Goal: Task Accomplishment & Management: Complete application form

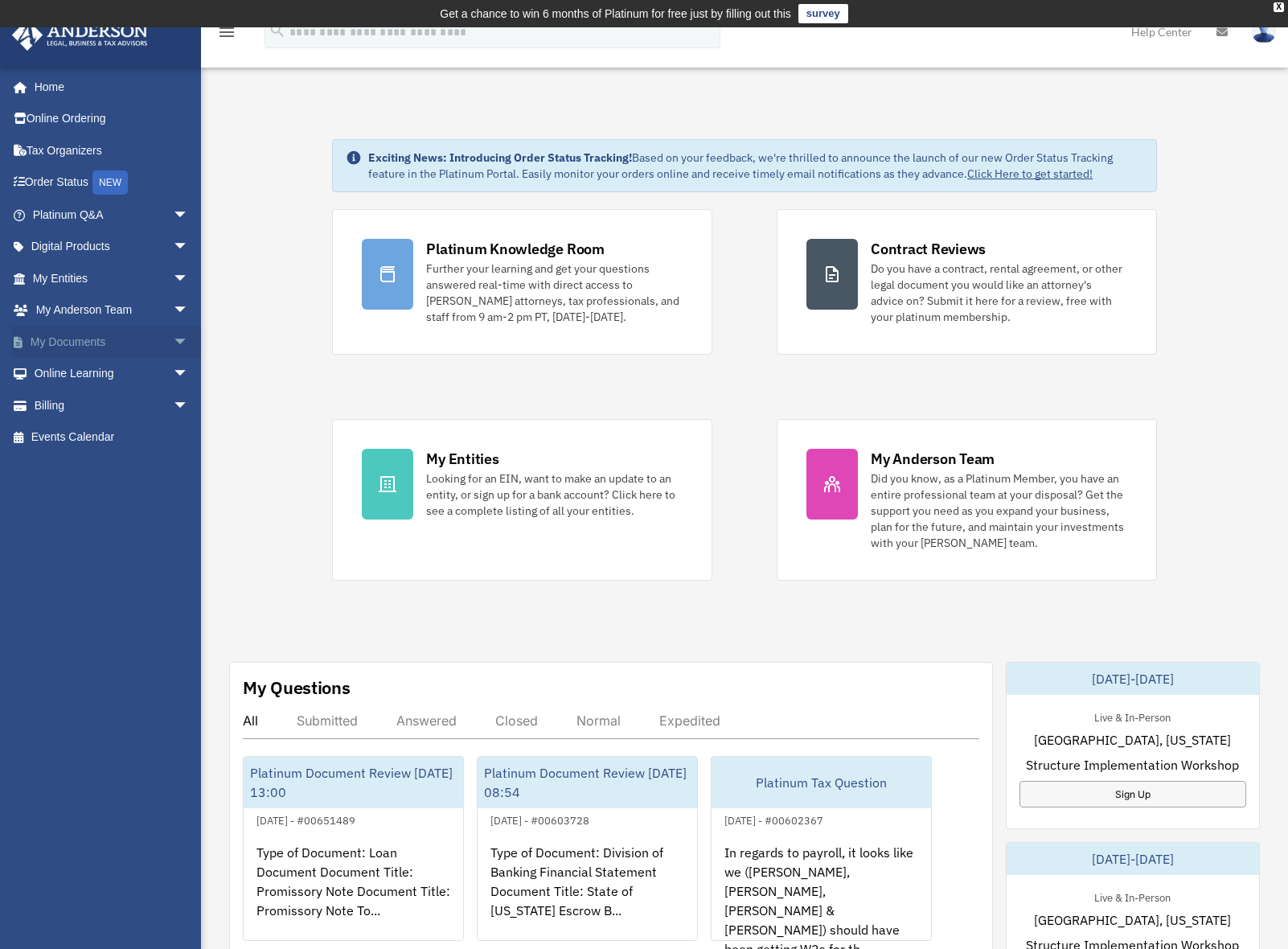
click at [173, 341] on span "arrow_drop_down" at bounding box center [188, 342] width 32 height 33
click at [64, 370] on link "Box" at bounding box center [117, 374] width 190 height 32
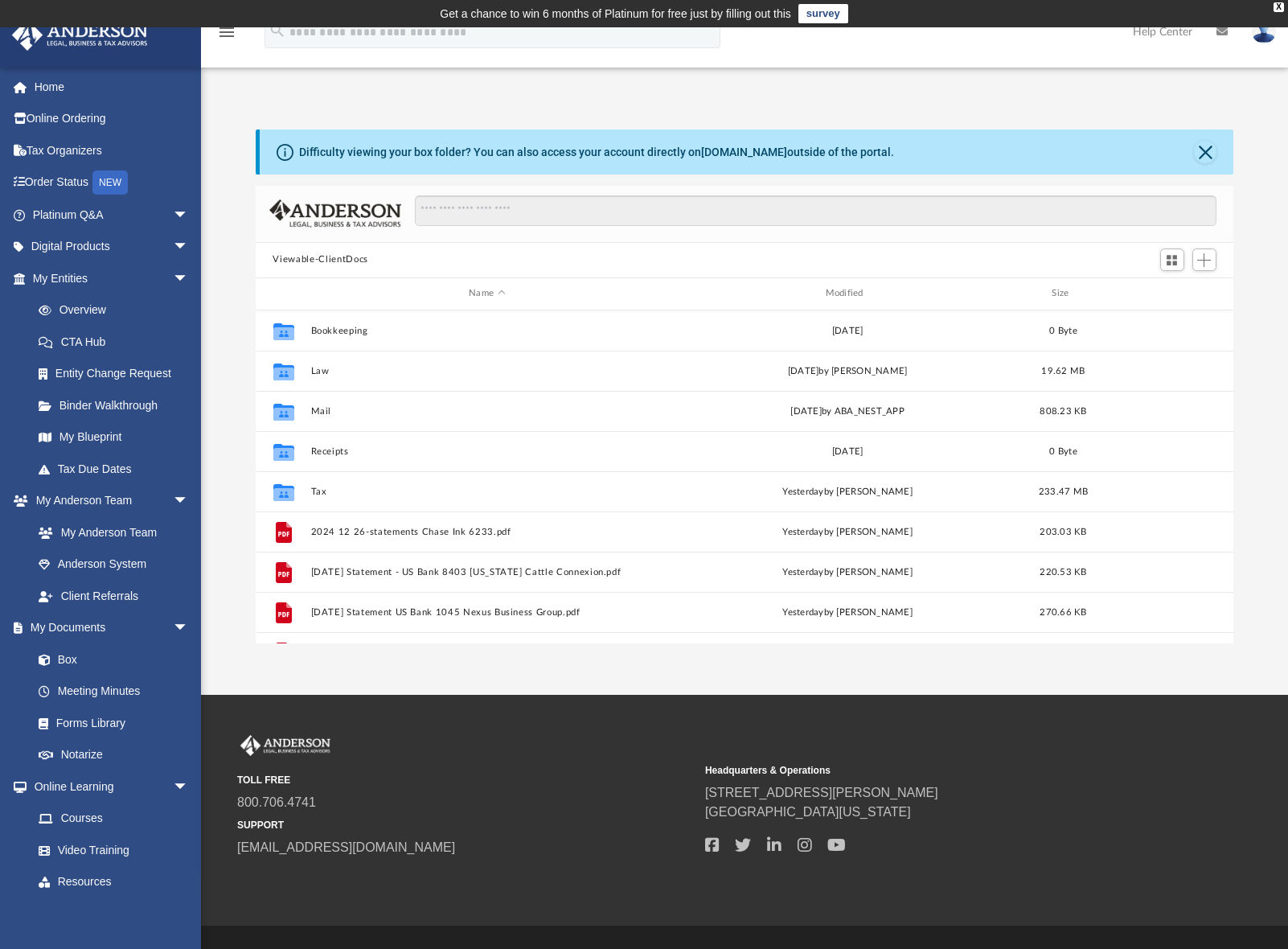
scroll to position [354, 966]
click at [1209, 263] on span "Add" at bounding box center [1204, 260] width 14 height 14
click at [1172, 291] on li "Upload" at bounding box center [1182, 292] width 52 height 17
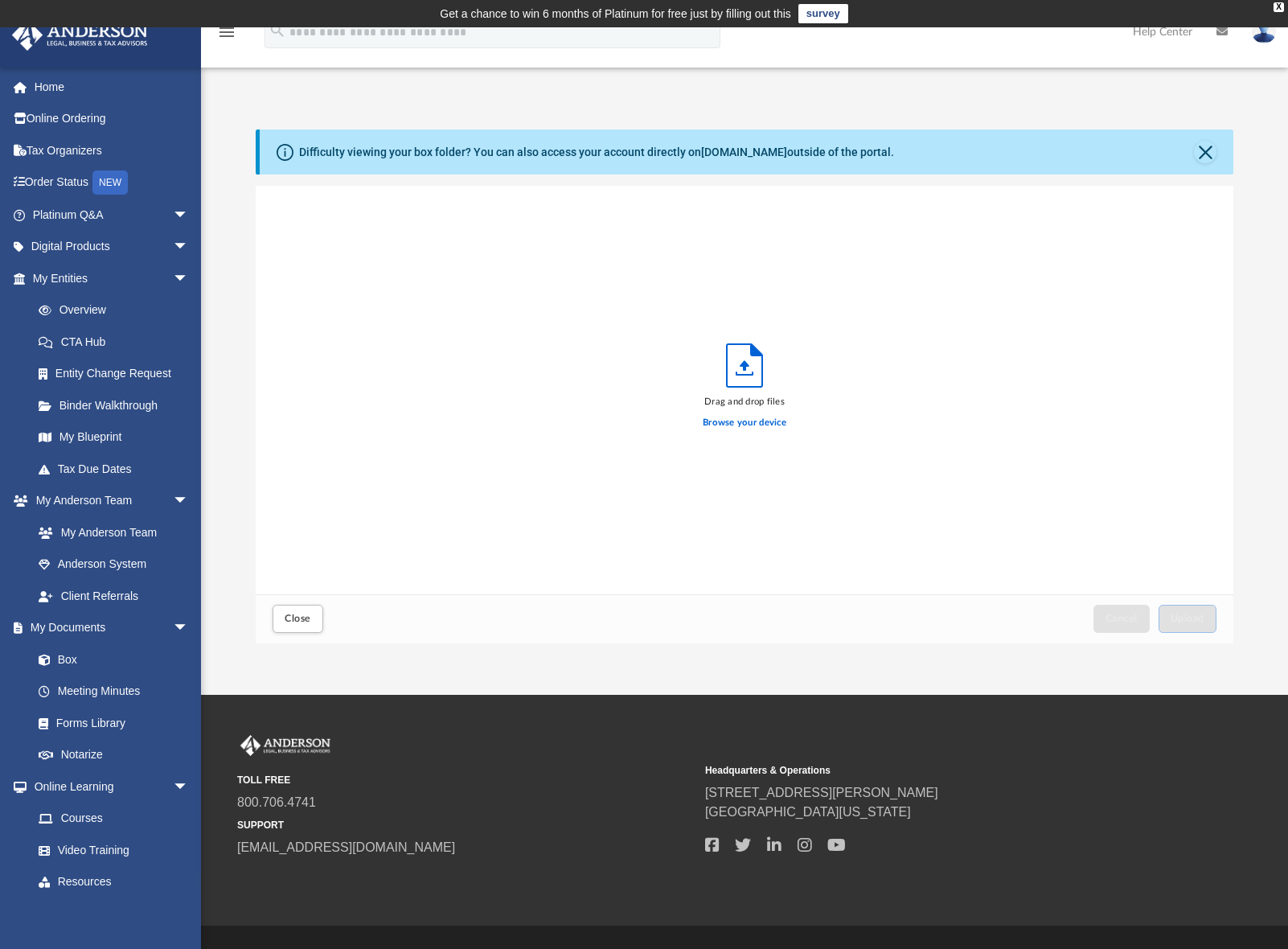
scroll to position [396, 966]
click at [750, 418] on label "Browse your device" at bounding box center [745, 422] width 84 height 15
click at [0, 0] on input "Browse your device" at bounding box center [0, 0] width 0 height 0
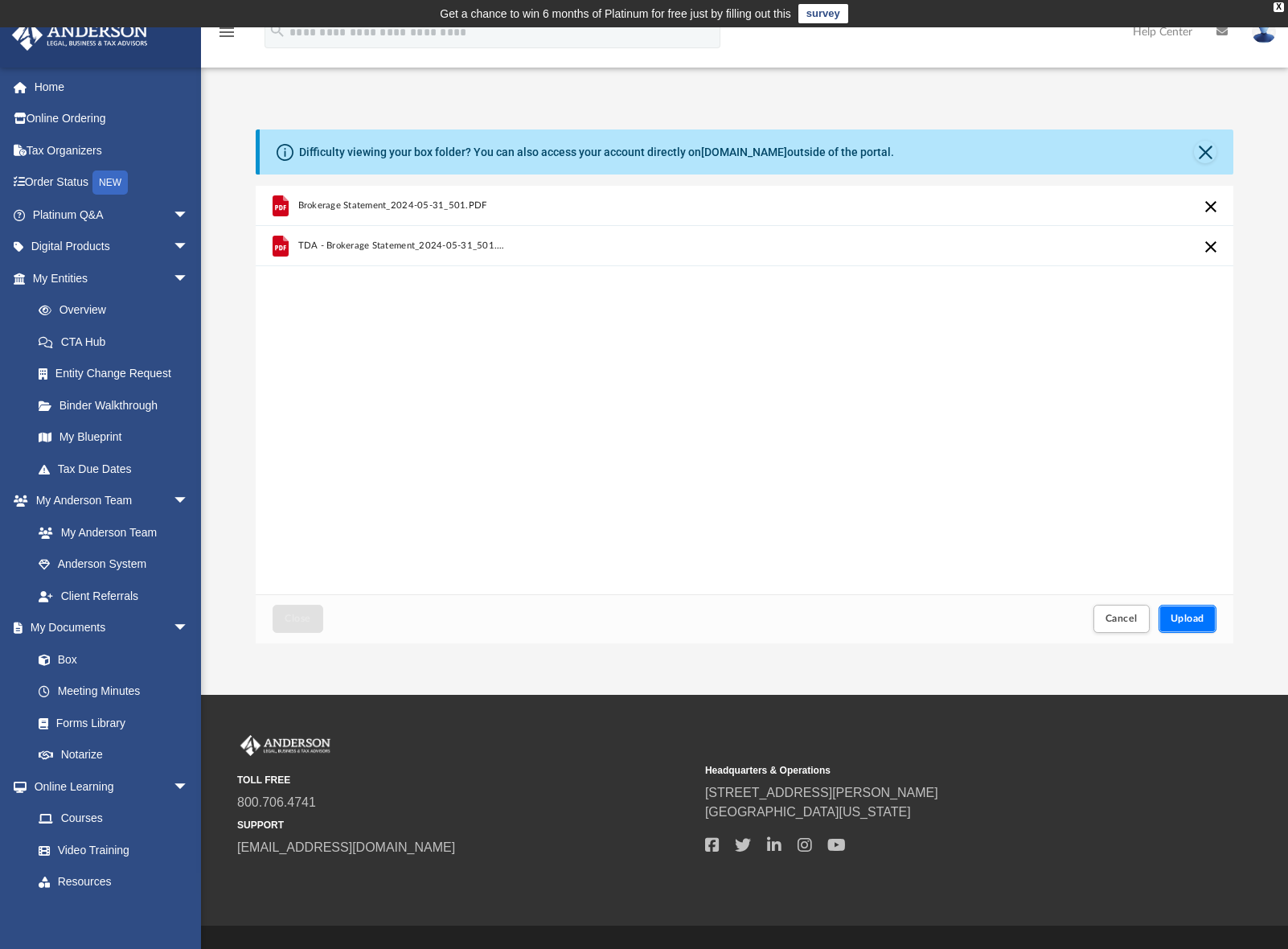
click at [1199, 614] on span "Upload" at bounding box center [1188, 618] width 34 height 10
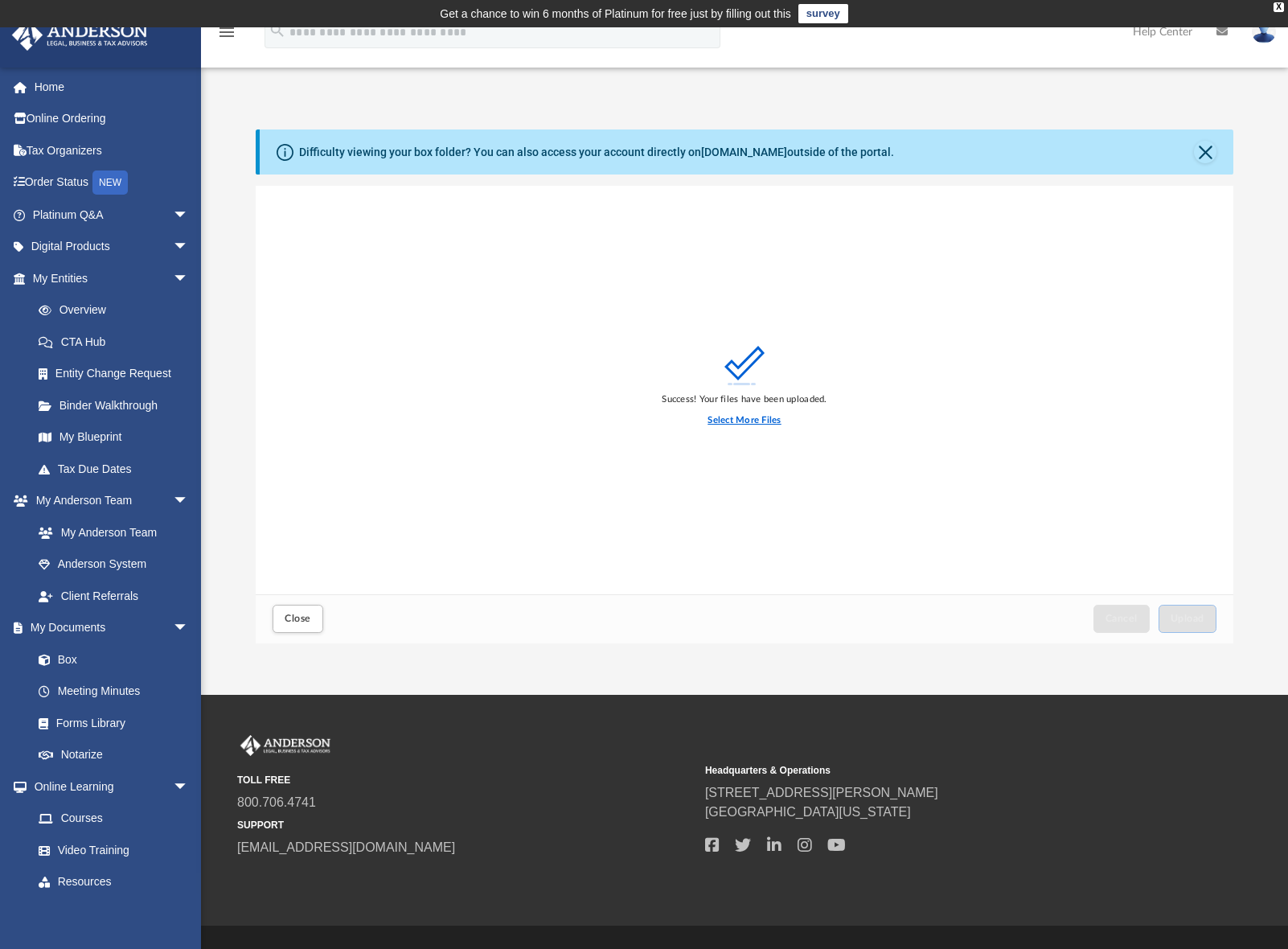
click at [752, 423] on label "Select More Files" at bounding box center [744, 420] width 73 height 15
click at [0, 0] on input "Select More Files" at bounding box center [0, 0] width 0 height 0
click at [1192, 619] on span "Upload" at bounding box center [1188, 618] width 34 height 10
click at [759, 423] on label "Select More Files" at bounding box center [744, 420] width 73 height 15
click at [0, 0] on input "Select More Files" at bounding box center [0, 0] width 0 height 0
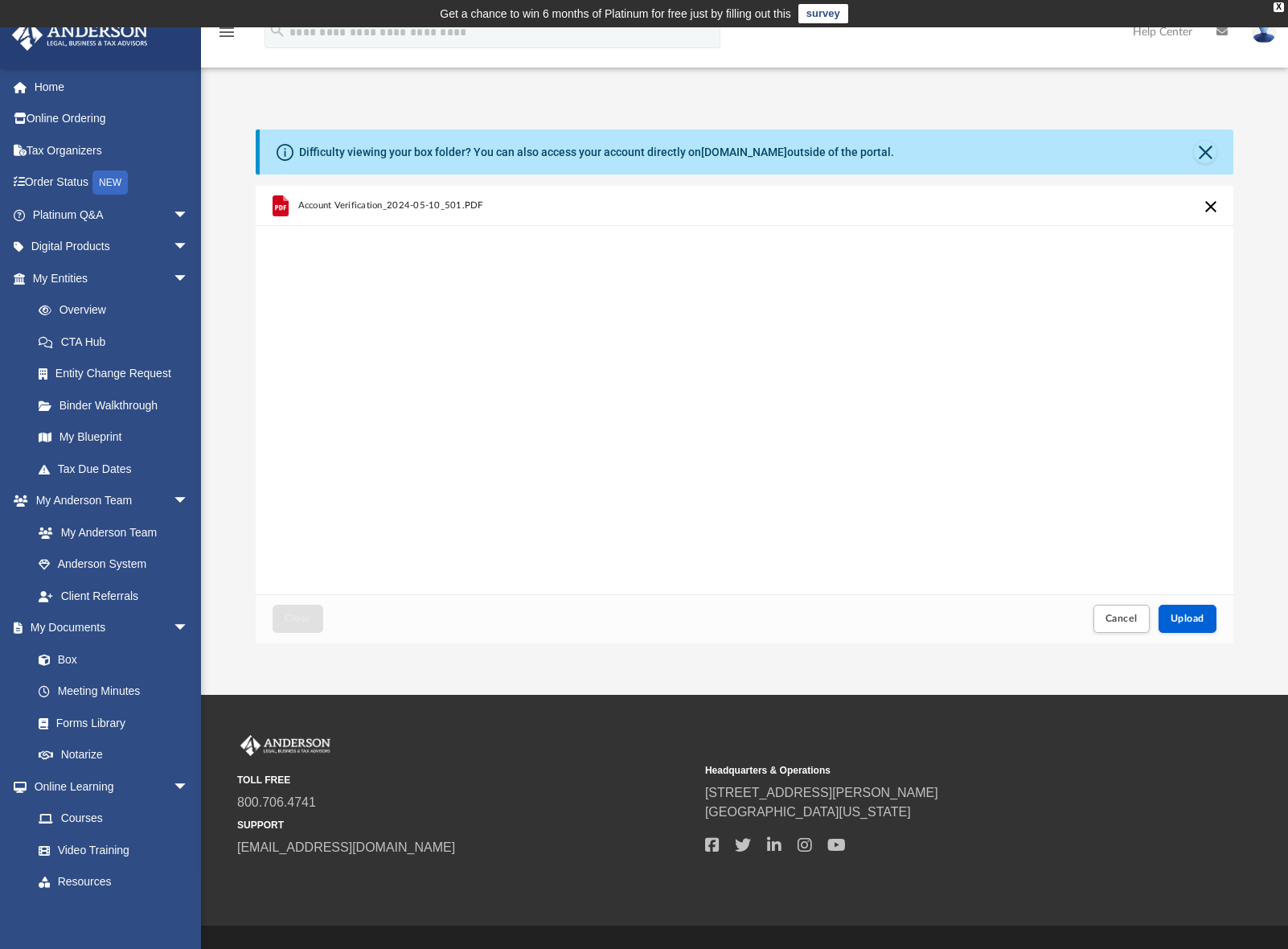
click at [344, 263] on div "Account Verification_2024-05-10_501.PDF" at bounding box center [745, 390] width 979 height 409
click at [1186, 617] on span "Upload" at bounding box center [1188, 618] width 34 height 10
click at [726, 423] on label "Select More Files" at bounding box center [744, 420] width 73 height 15
click at [0, 0] on input "Select More Files" at bounding box center [0, 0] width 0 height 0
click at [1194, 616] on span "Upload" at bounding box center [1188, 618] width 34 height 10
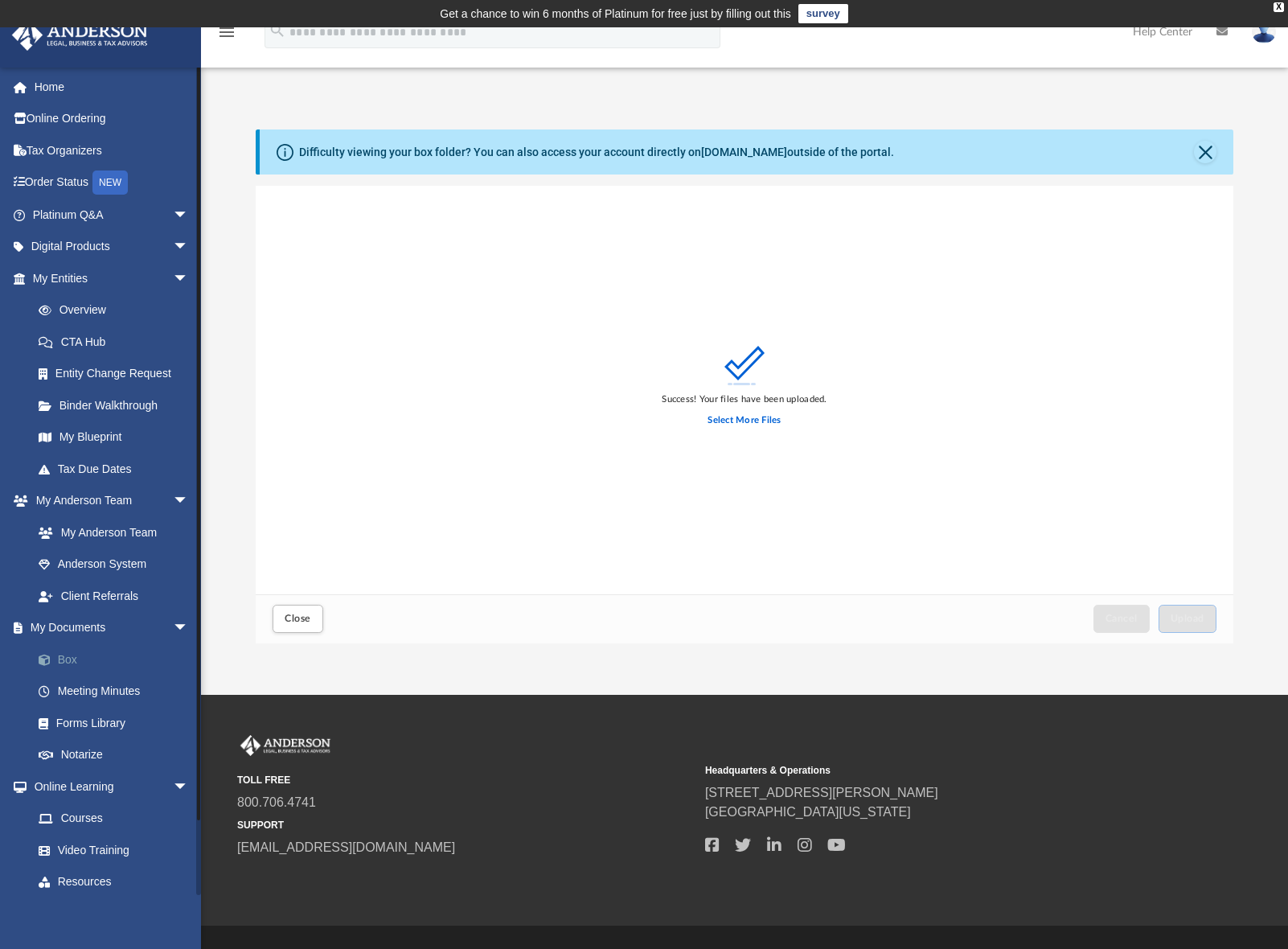
click at [71, 656] on link "Box" at bounding box center [117, 659] width 190 height 32
click at [309, 613] on button "Close" at bounding box center [297, 618] width 50 height 28
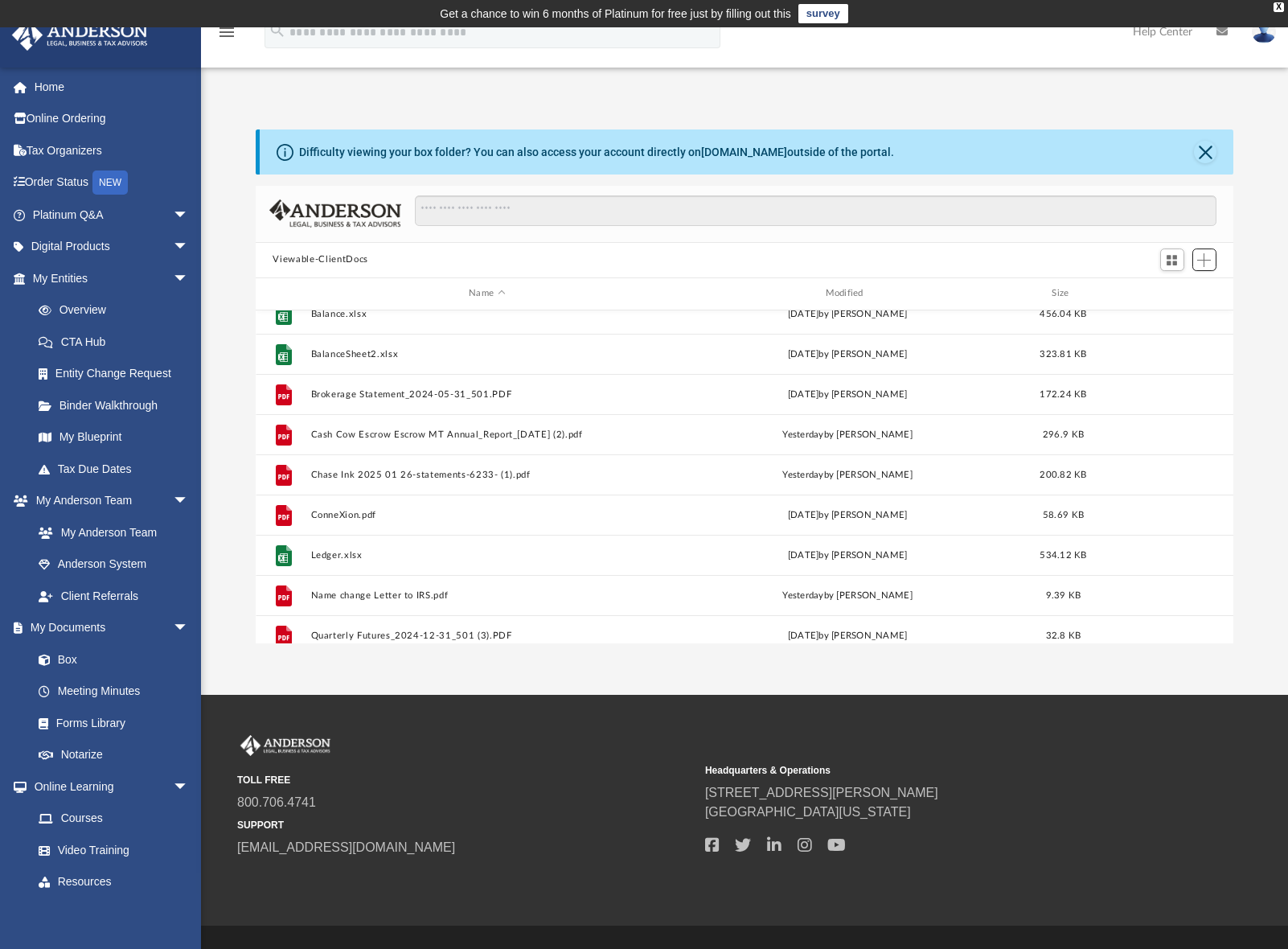
scroll to position [402, 0]
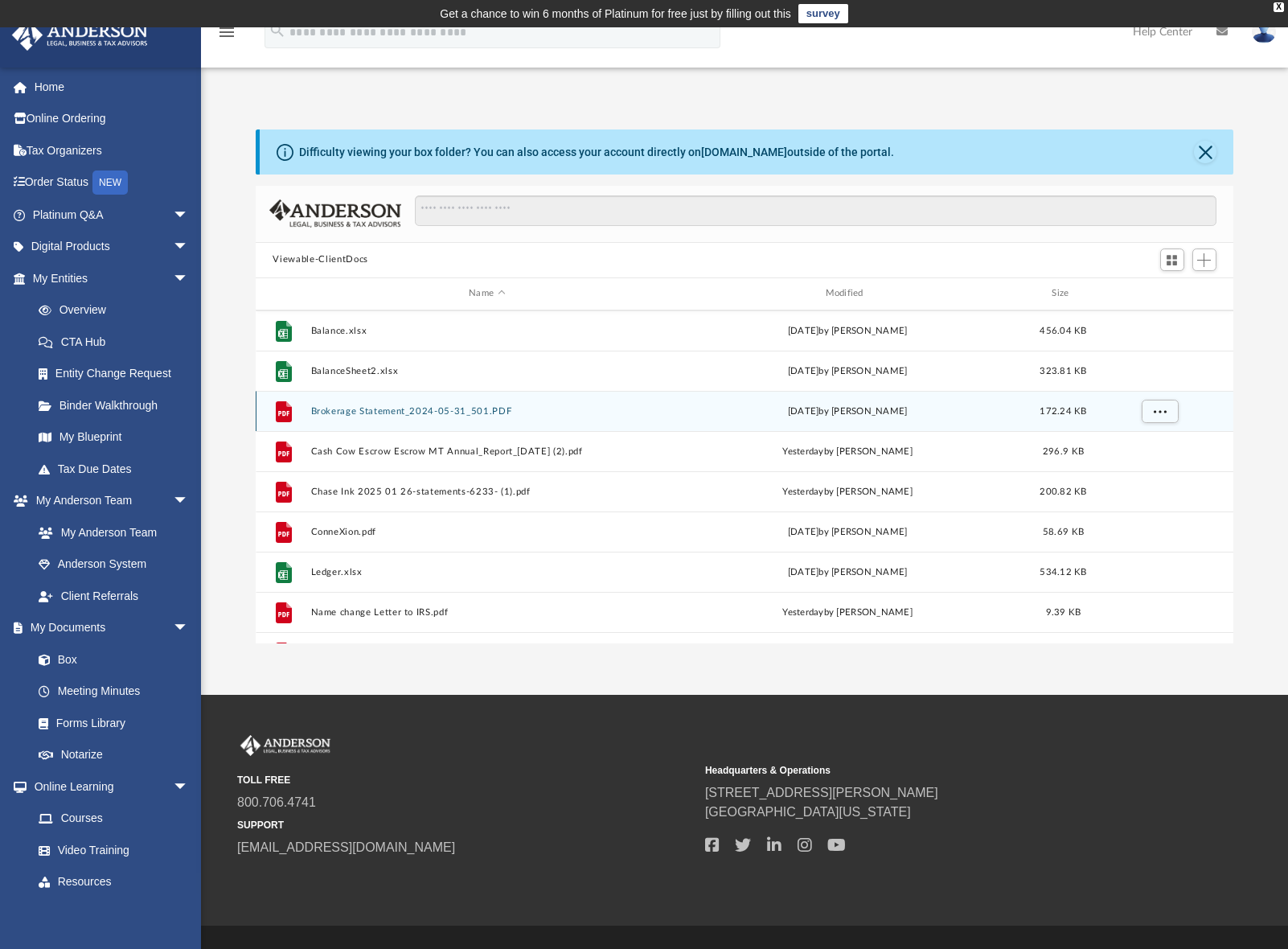
click at [398, 417] on div "File Brokerage Statement_2024-05-31_501.PDF today by Boe Robbie 172.24 KB" at bounding box center [745, 411] width 979 height 40
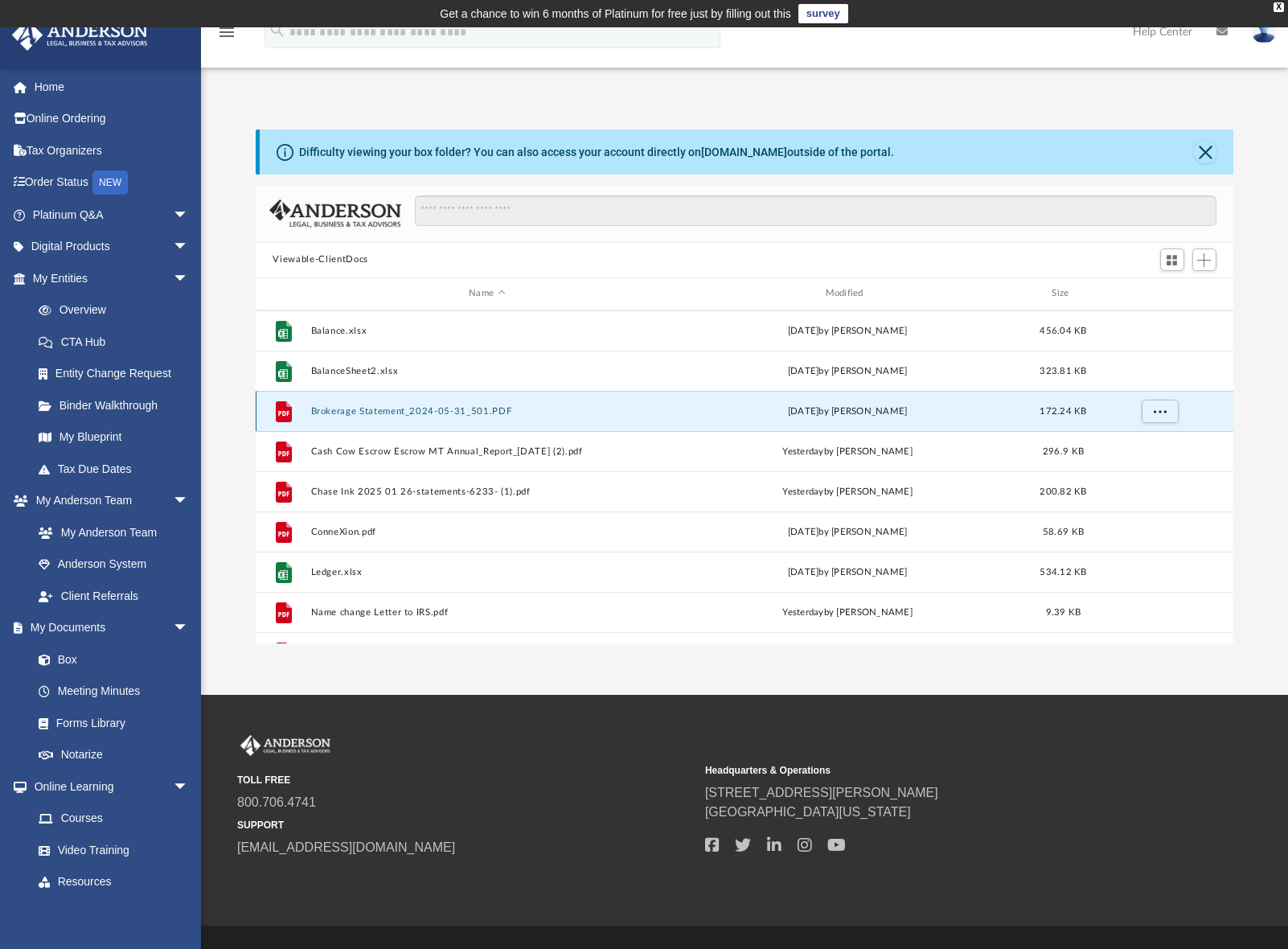
click at [411, 411] on button "Brokerage Statement_2024-05-31_501.PDF" at bounding box center [487, 411] width 353 height 11
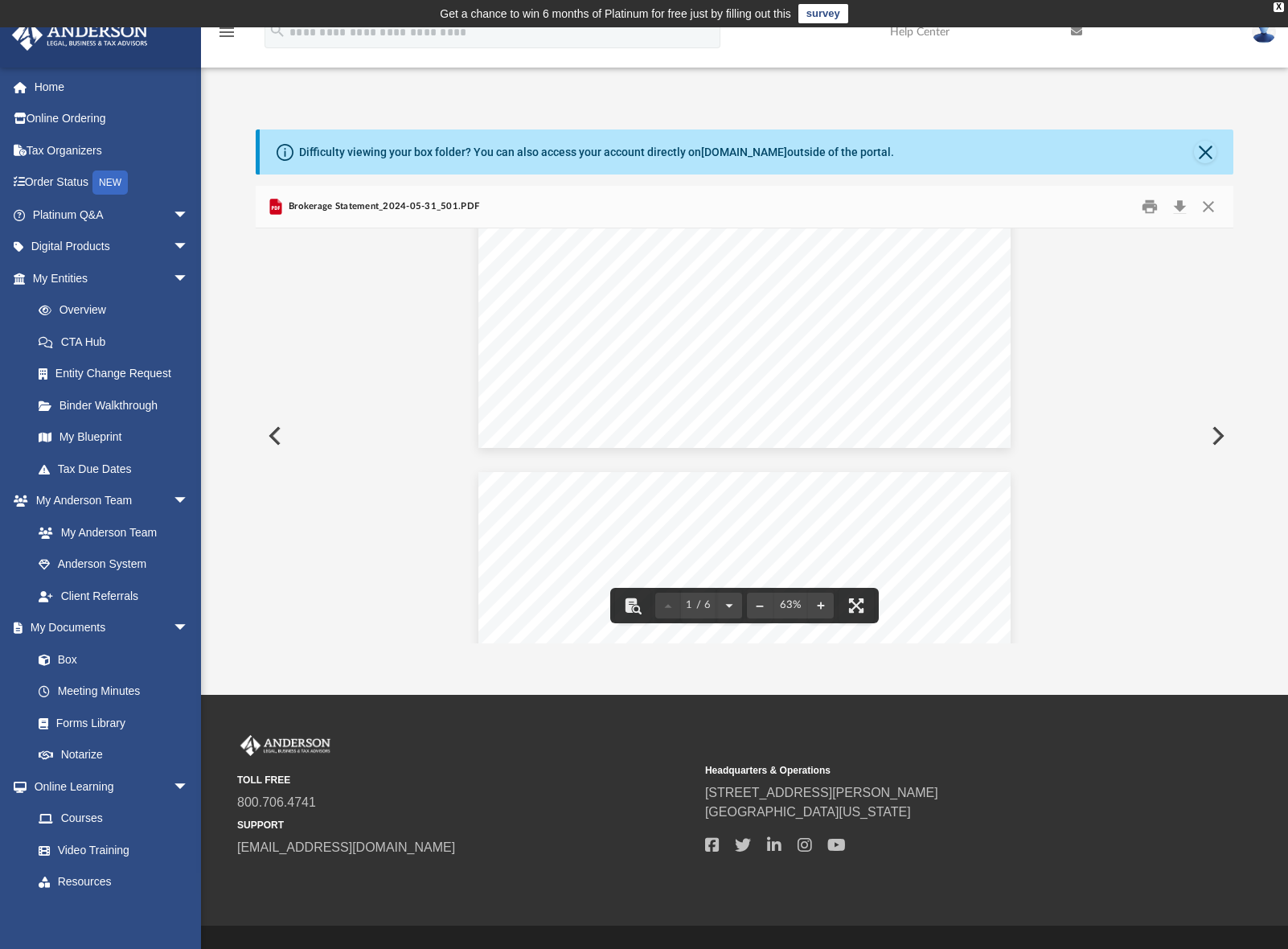
scroll to position [80, 0]
click at [1214, 436] on button "Preview" at bounding box center [1217, 436] width 35 height 45
click at [1212, 206] on button "Close" at bounding box center [1209, 207] width 29 height 25
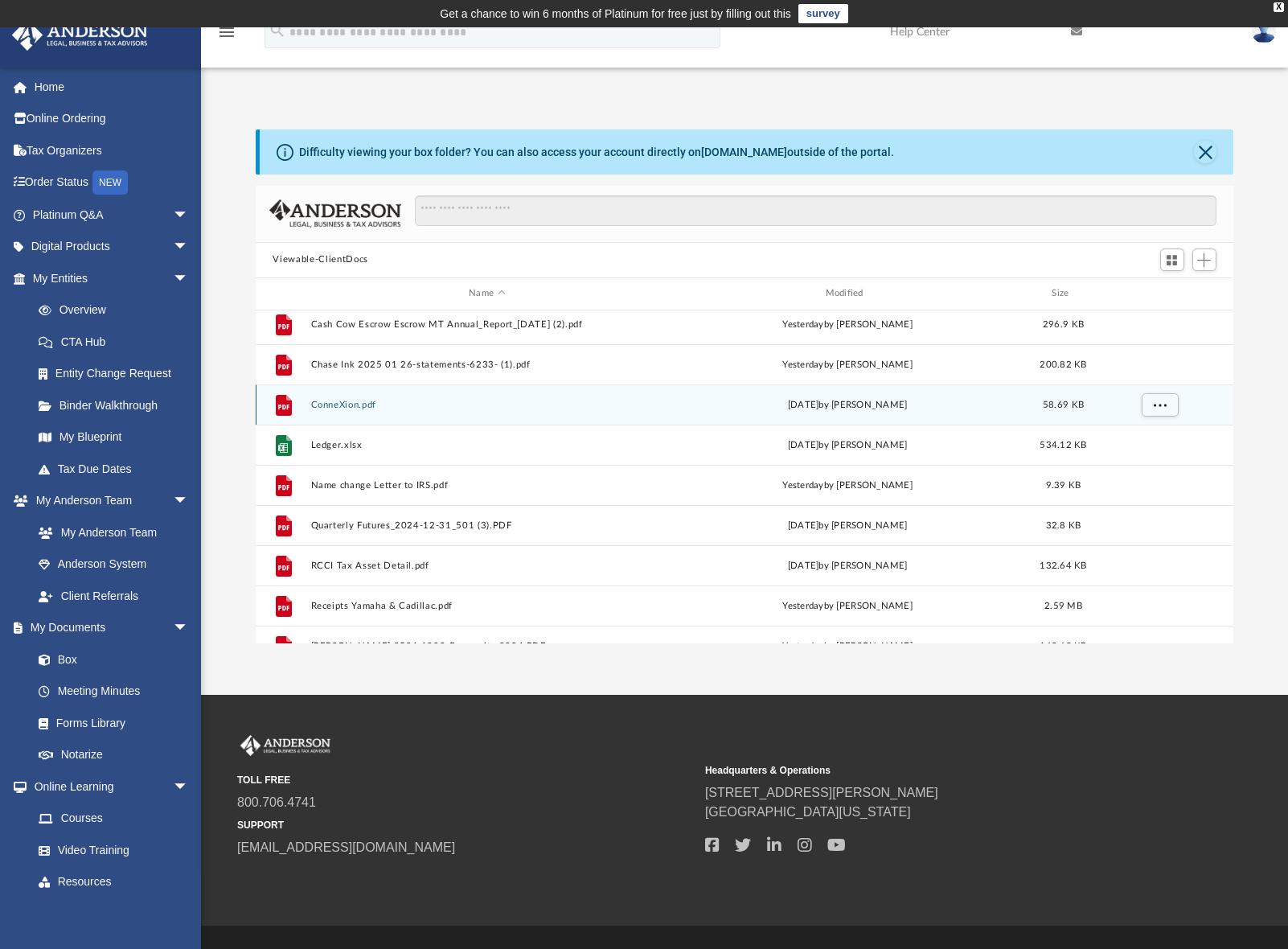
scroll to position [563, 0]
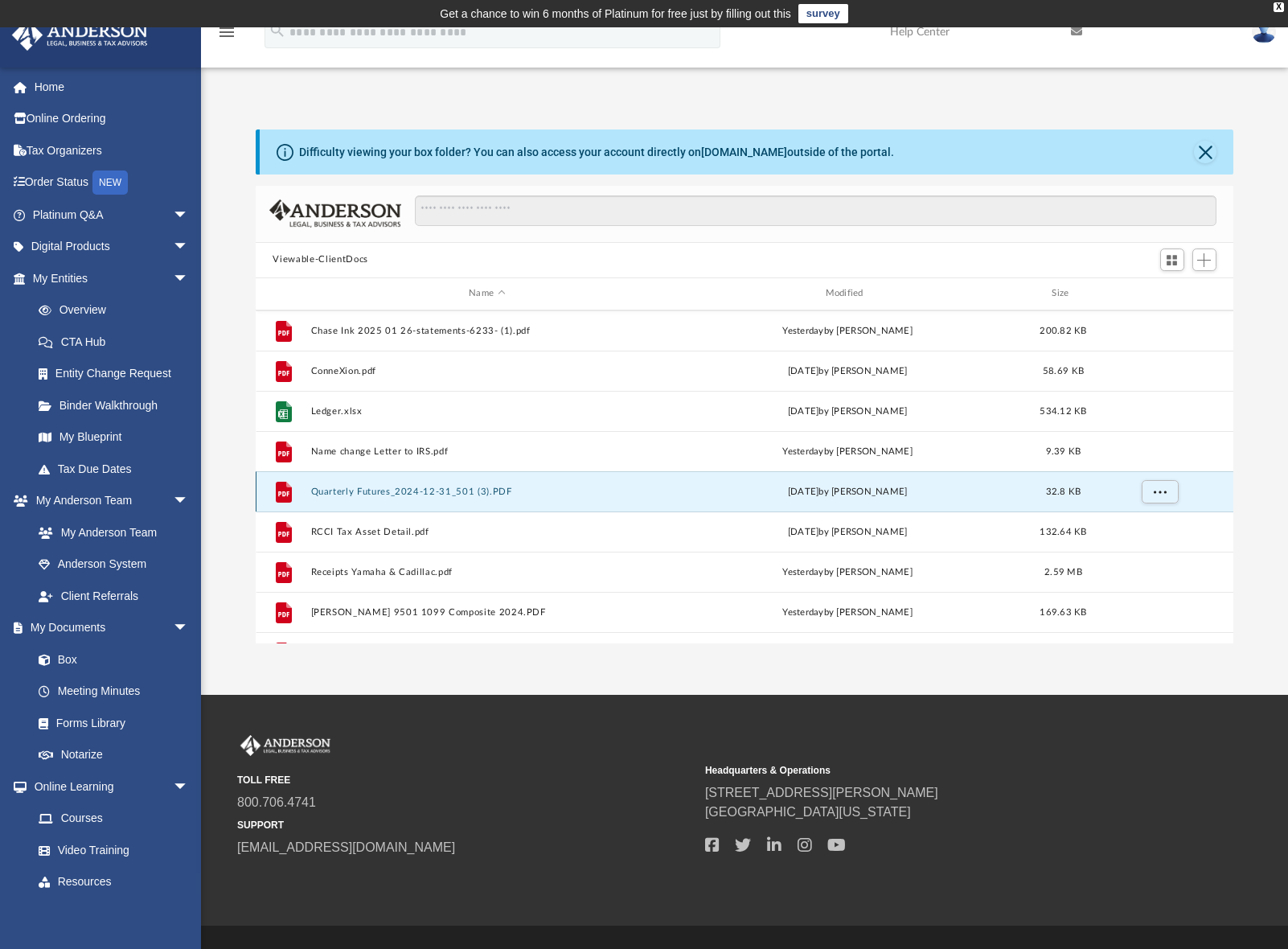
click at [351, 497] on button "Quarterly Futures_2024-12-31_501 (3).PDF" at bounding box center [487, 492] width 353 height 11
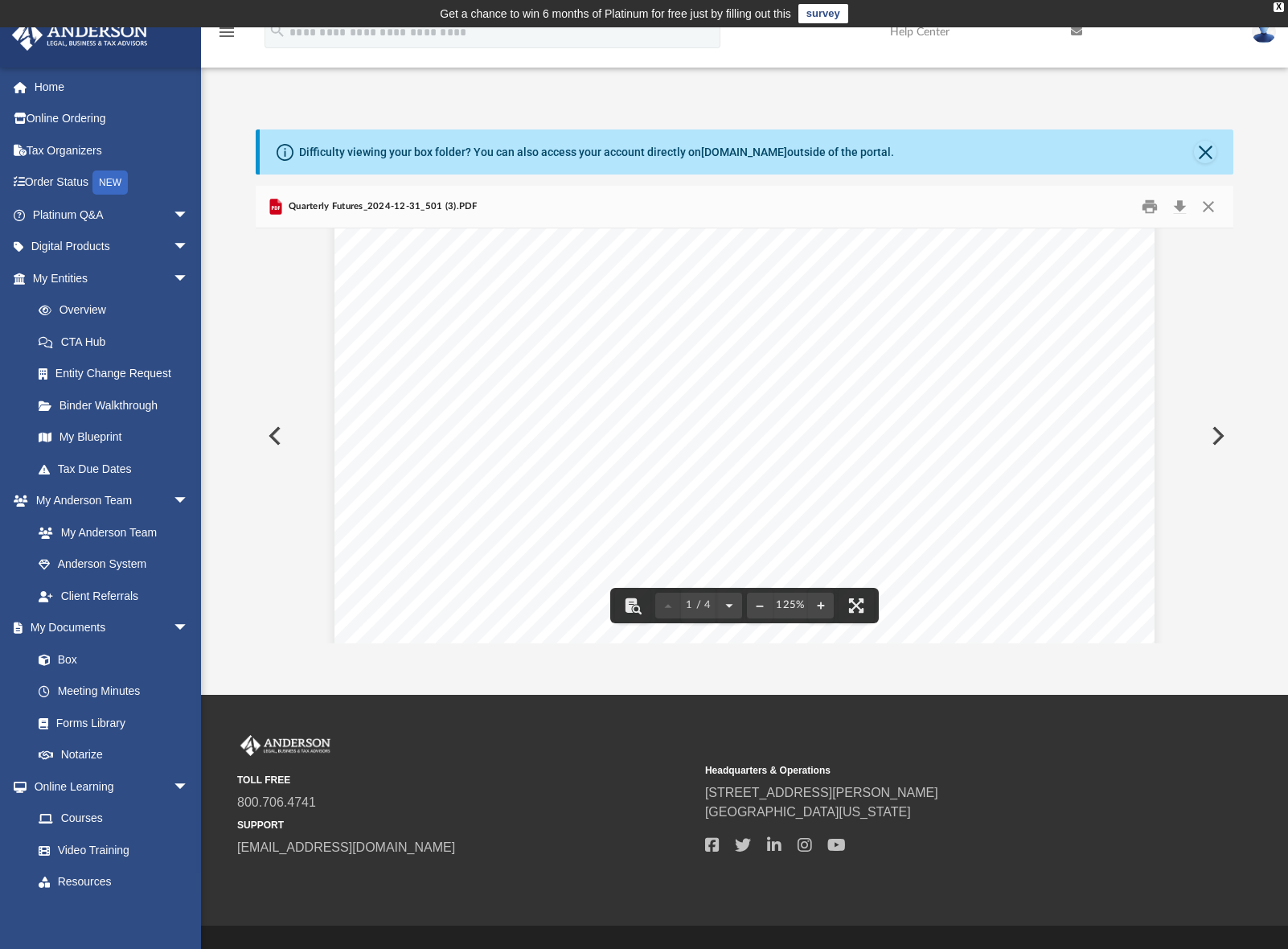
scroll to position [0, 0]
click at [1216, 205] on button "Close" at bounding box center [1209, 207] width 29 height 25
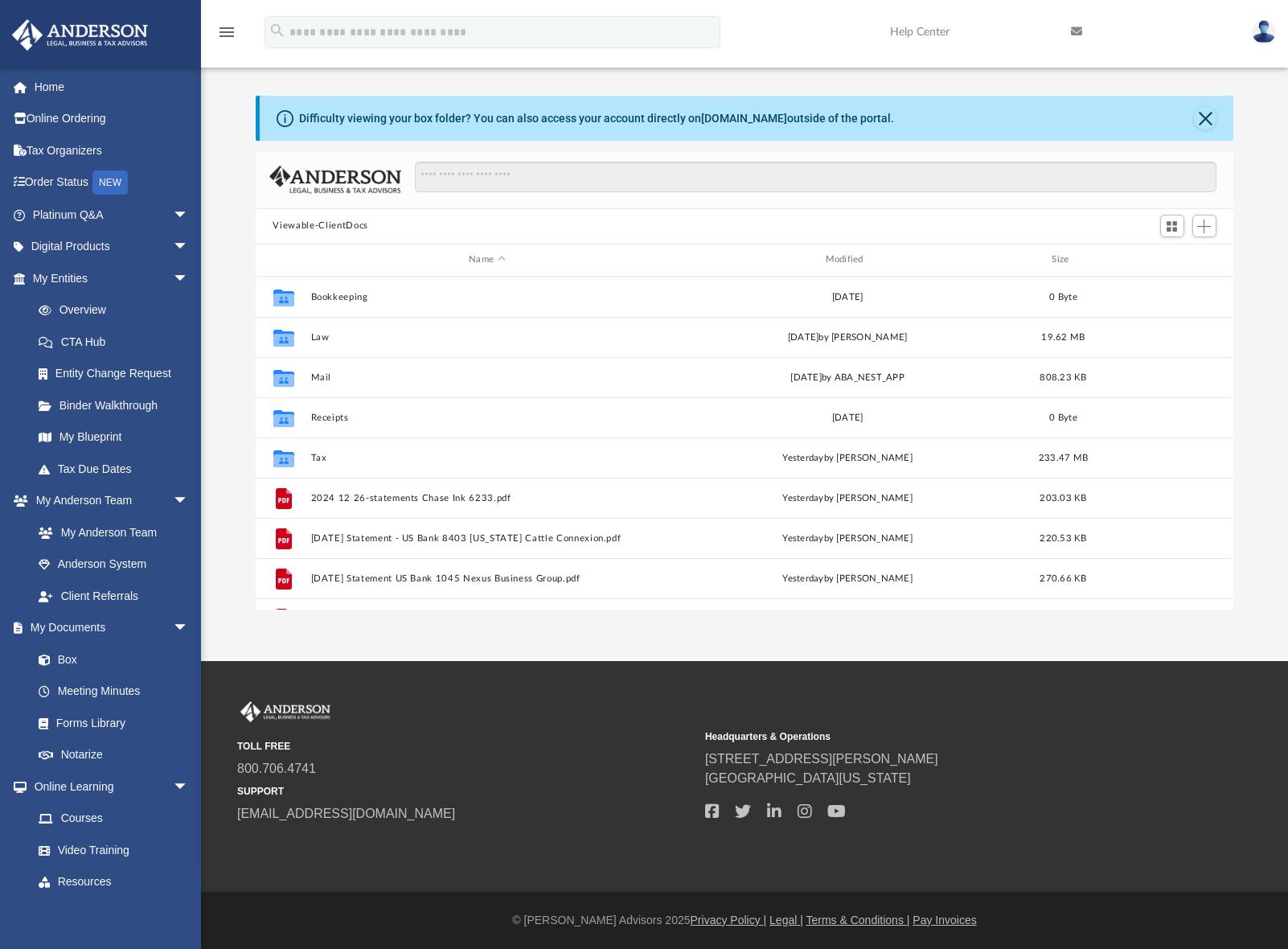
click at [595, 214] on div "Viewable-ClientDocs" at bounding box center [745, 226] width 979 height 35
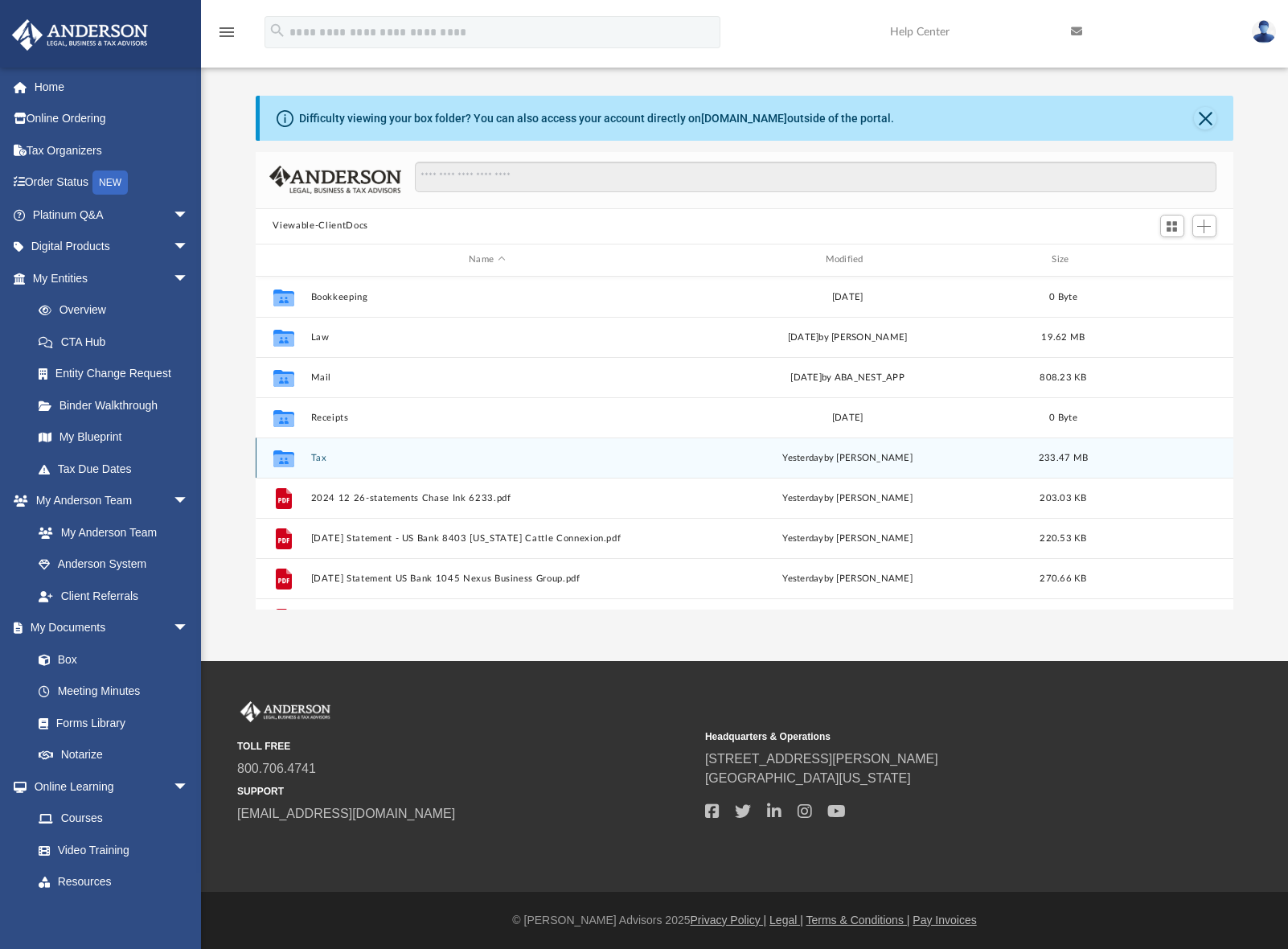
click at [329, 456] on button "Tax" at bounding box center [487, 457] width 353 height 11
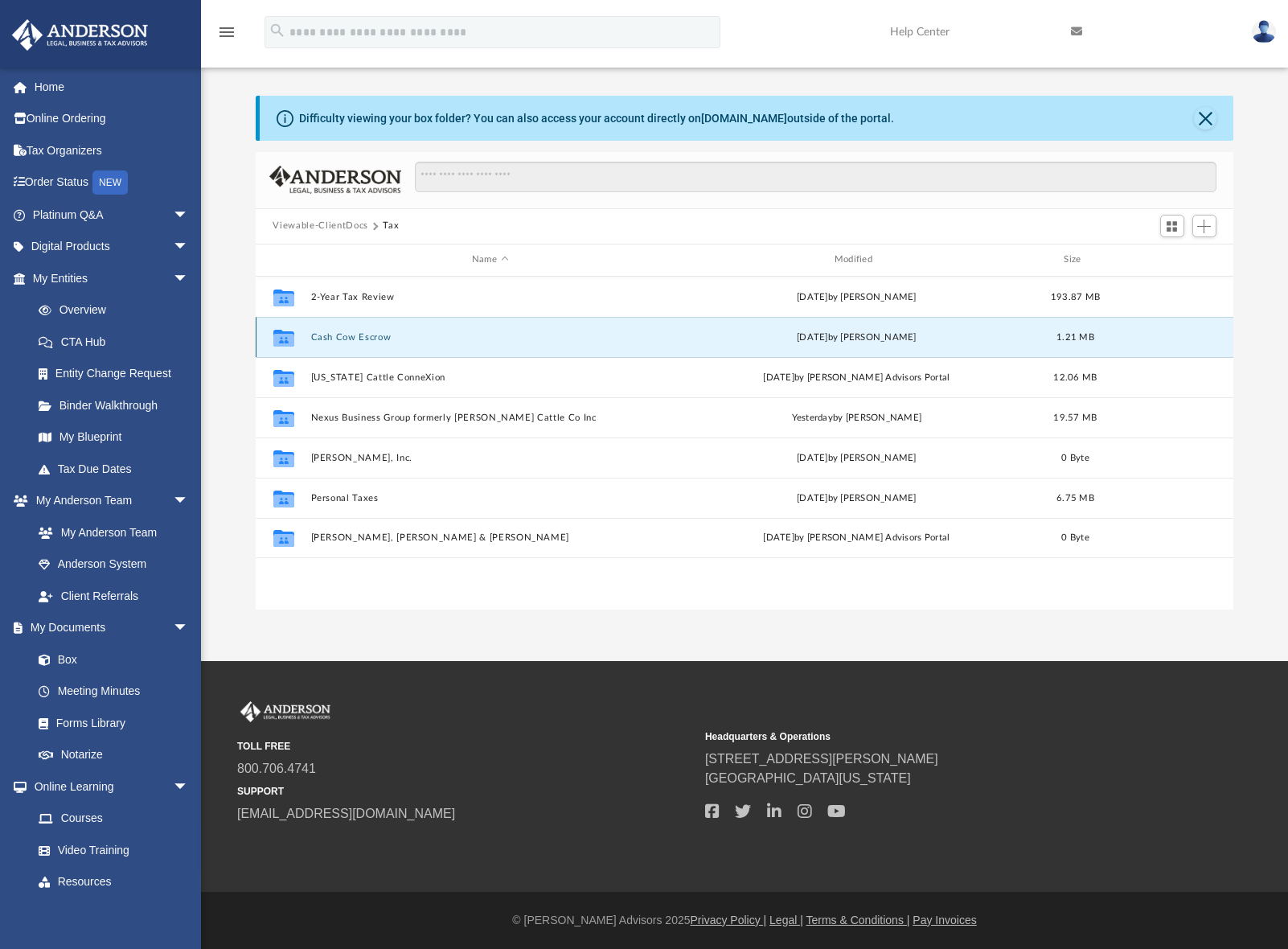
click at [382, 339] on button "Cash Cow Escrow" at bounding box center [489, 337] width 360 height 11
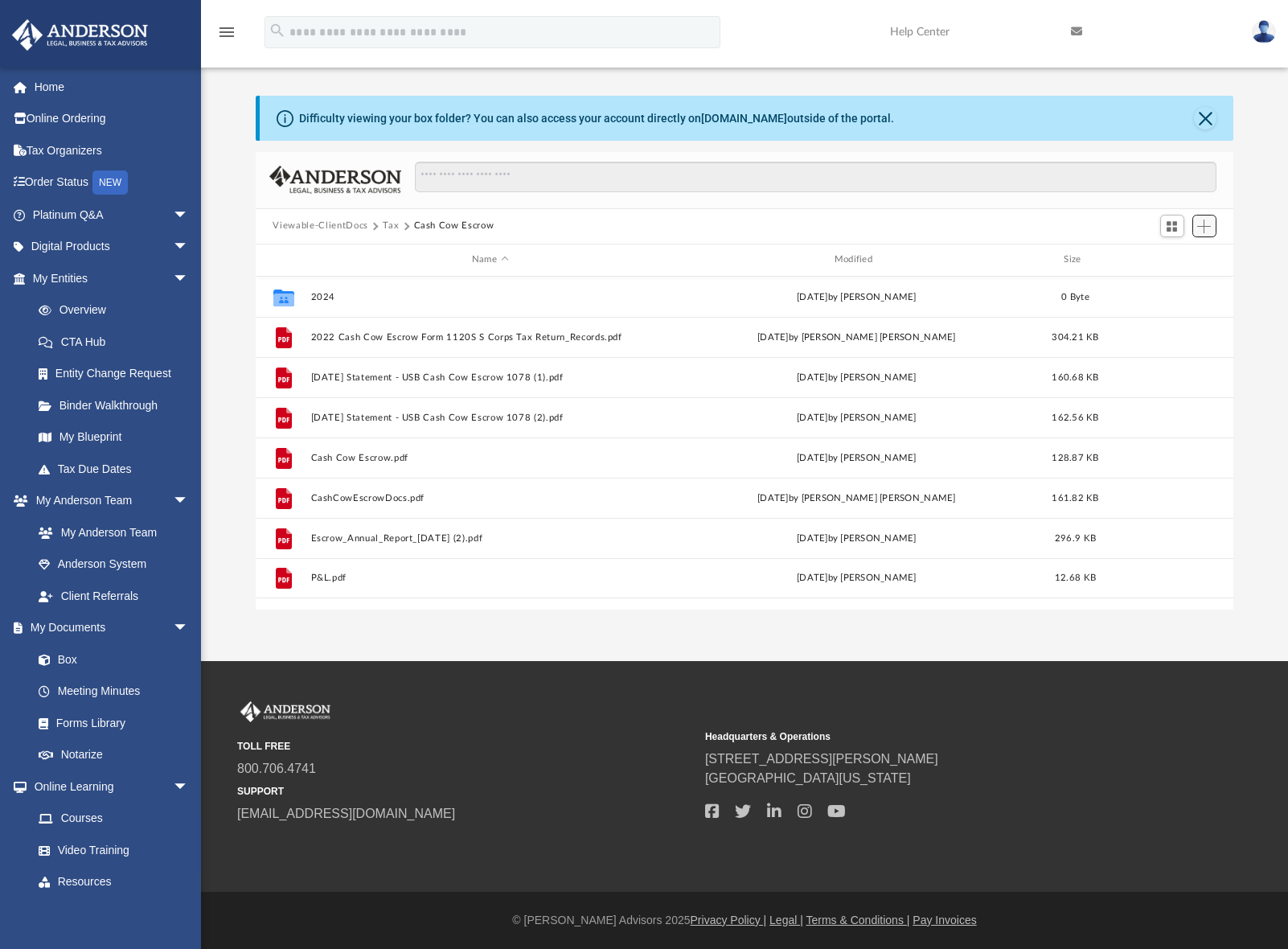
click at [1201, 229] on span "Add" at bounding box center [1204, 226] width 14 height 14
click at [1178, 257] on li "Upload" at bounding box center [1182, 257] width 52 height 17
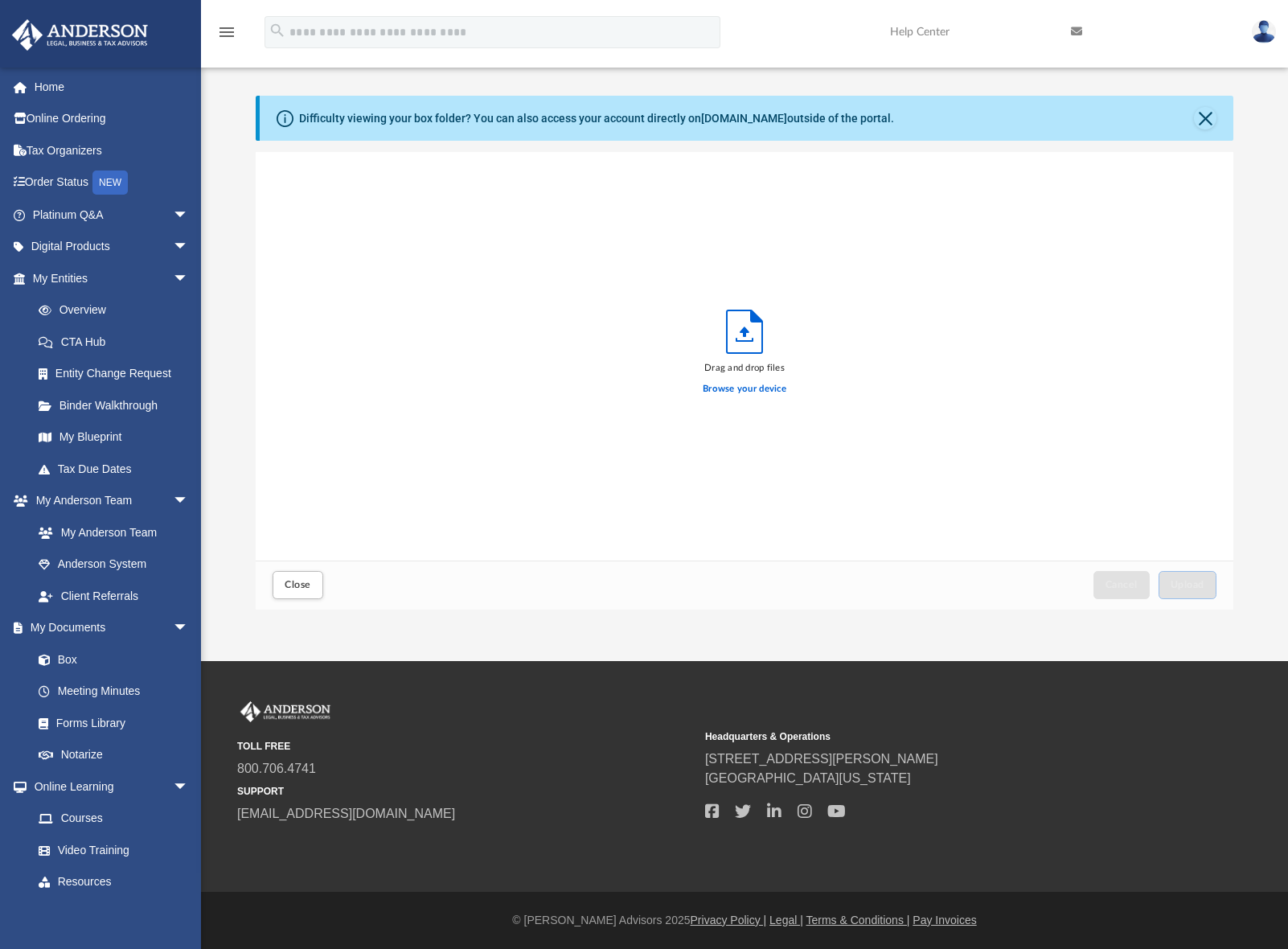
scroll to position [396, 966]
click at [768, 388] on label "Browse your device" at bounding box center [745, 389] width 84 height 15
click at [0, 0] on input "Browse your device" at bounding box center [0, 0] width 0 height 0
click at [1180, 584] on span "Upload" at bounding box center [1188, 585] width 34 height 10
click at [305, 587] on span "Close" at bounding box center [297, 585] width 25 height 10
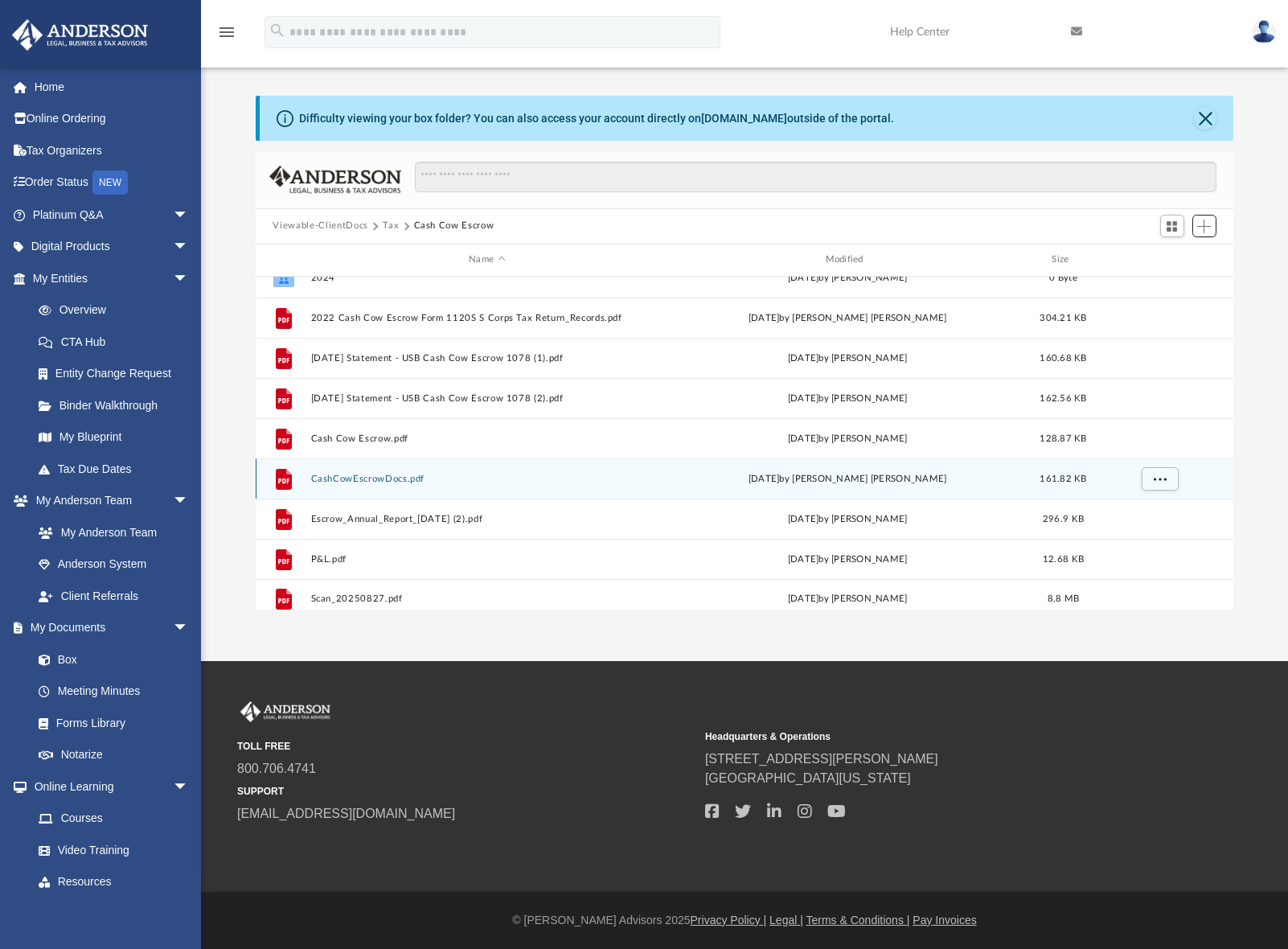
scroll to position [29, 0]
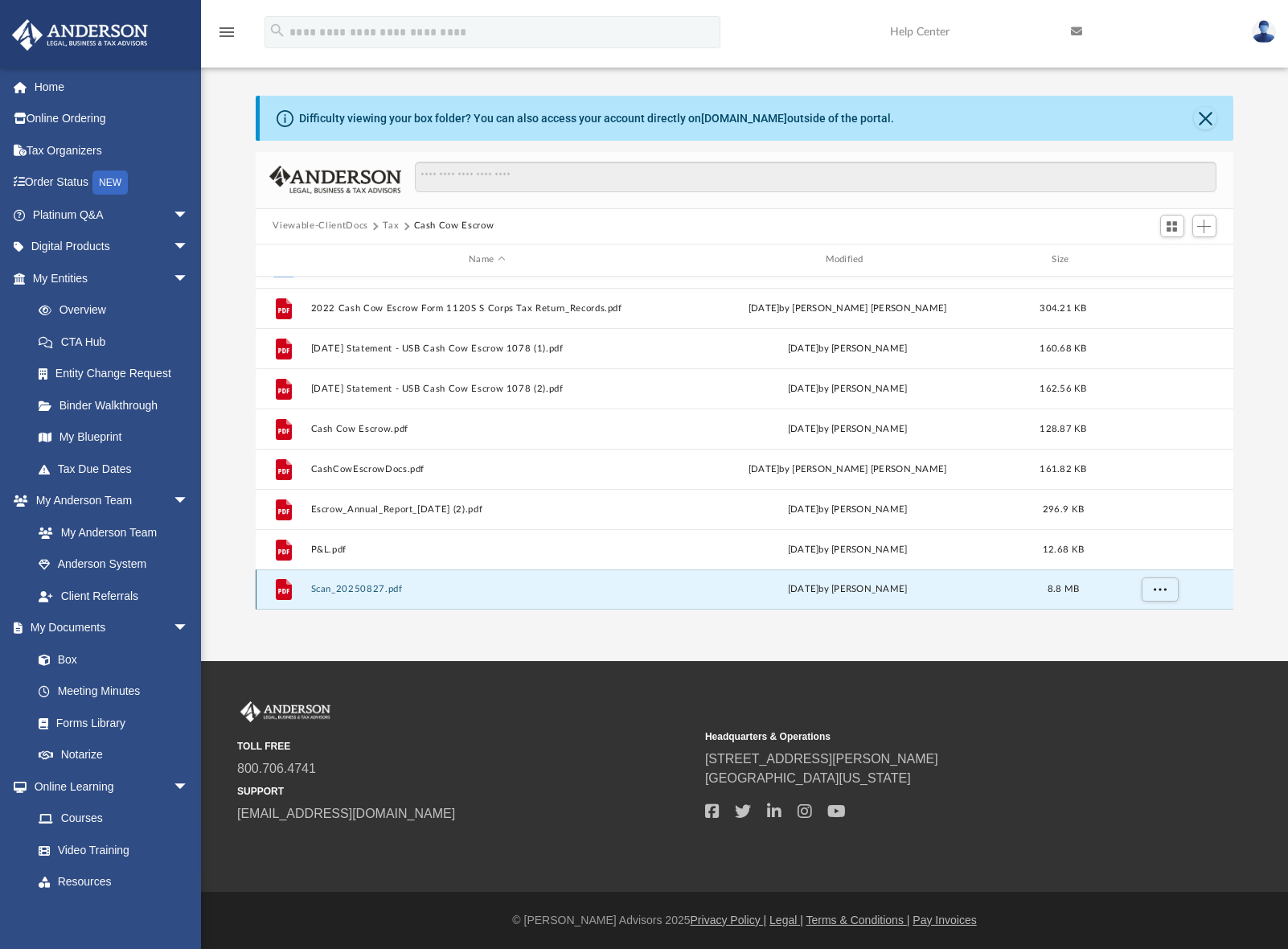
click at [375, 588] on button "Scan_20250827.pdf" at bounding box center [487, 589] width 353 height 11
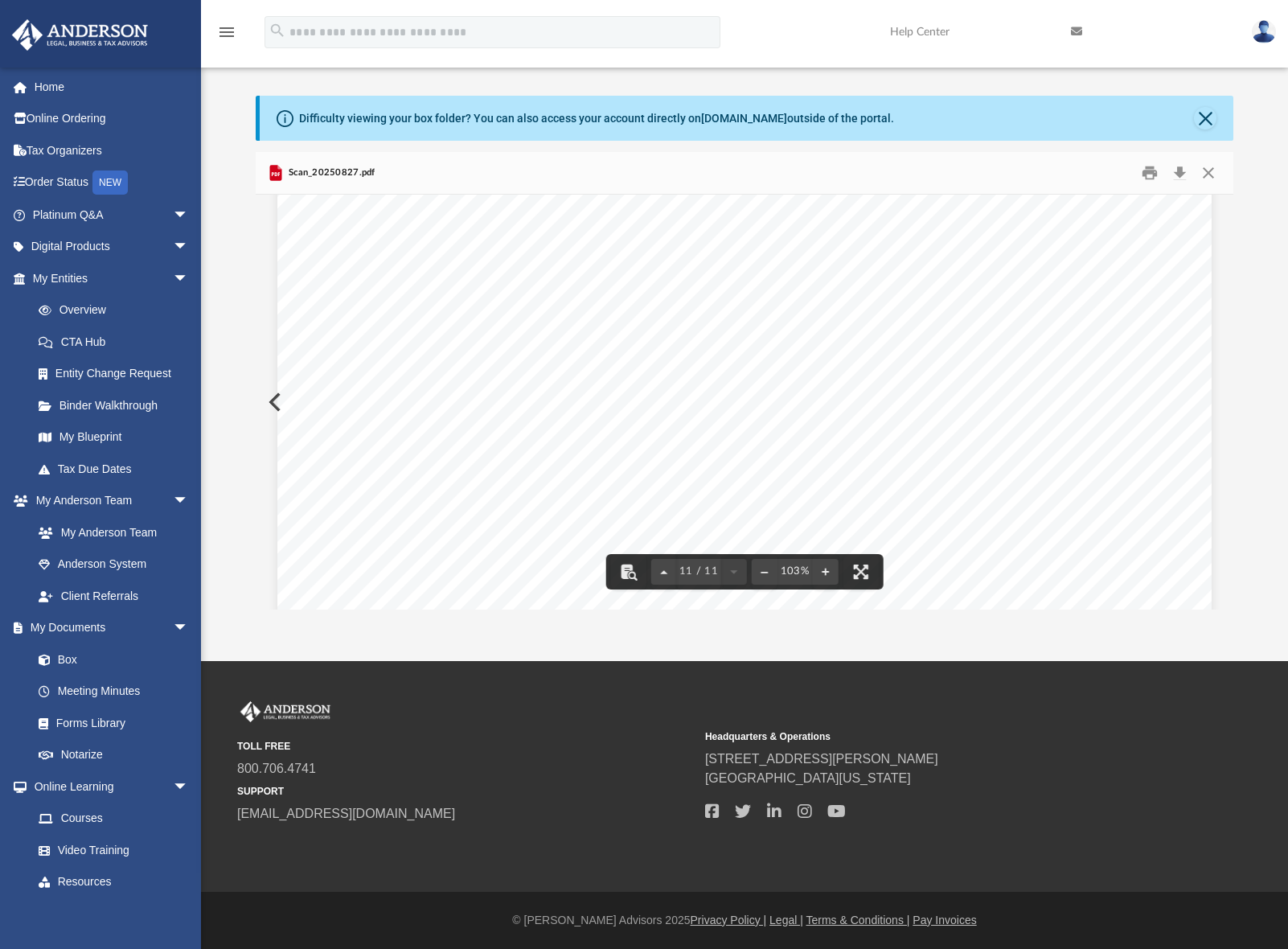
scroll to position [13041, 0]
click at [1205, 172] on button "Close" at bounding box center [1209, 173] width 29 height 25
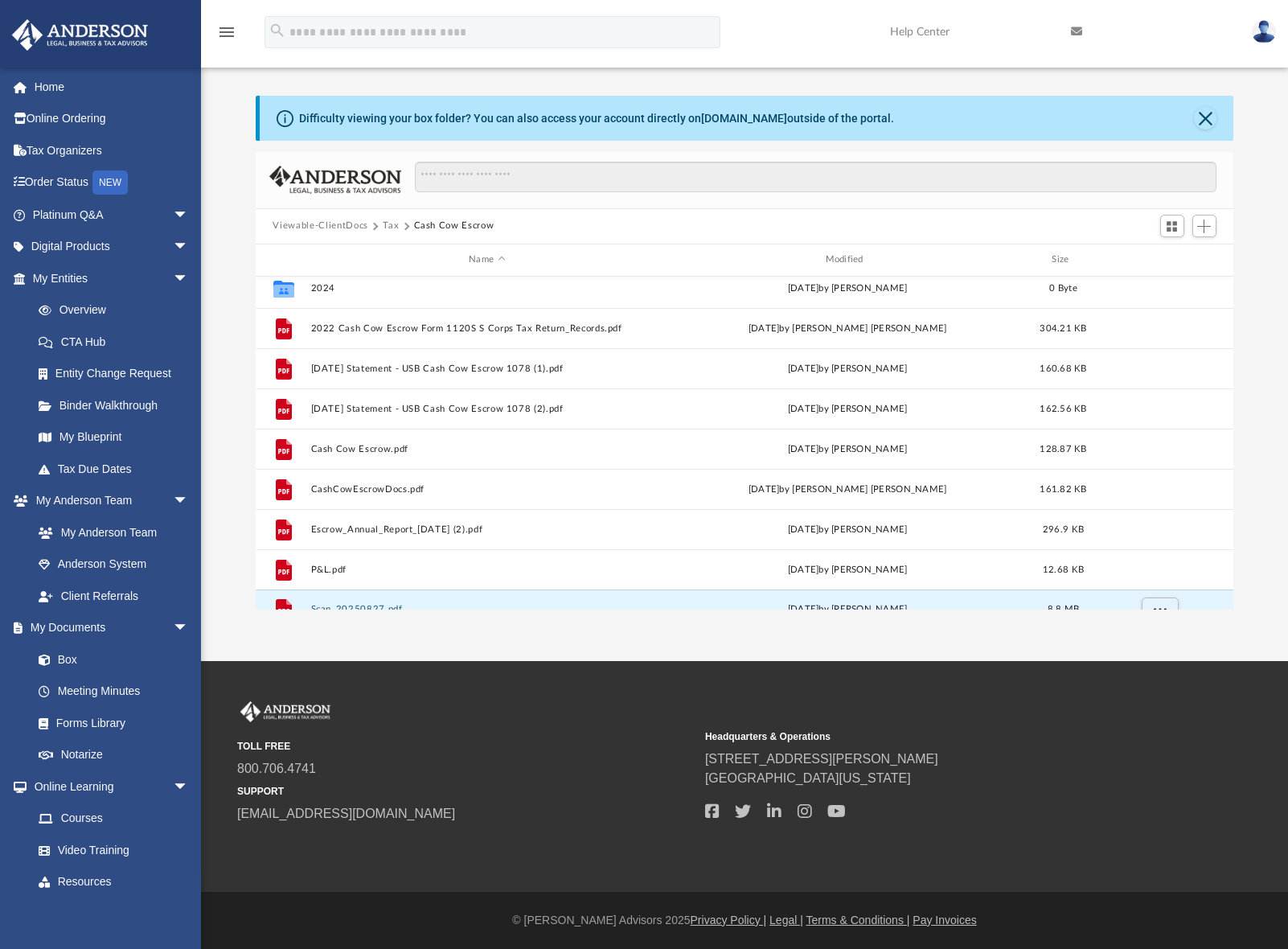
scroll to position [0, 0]
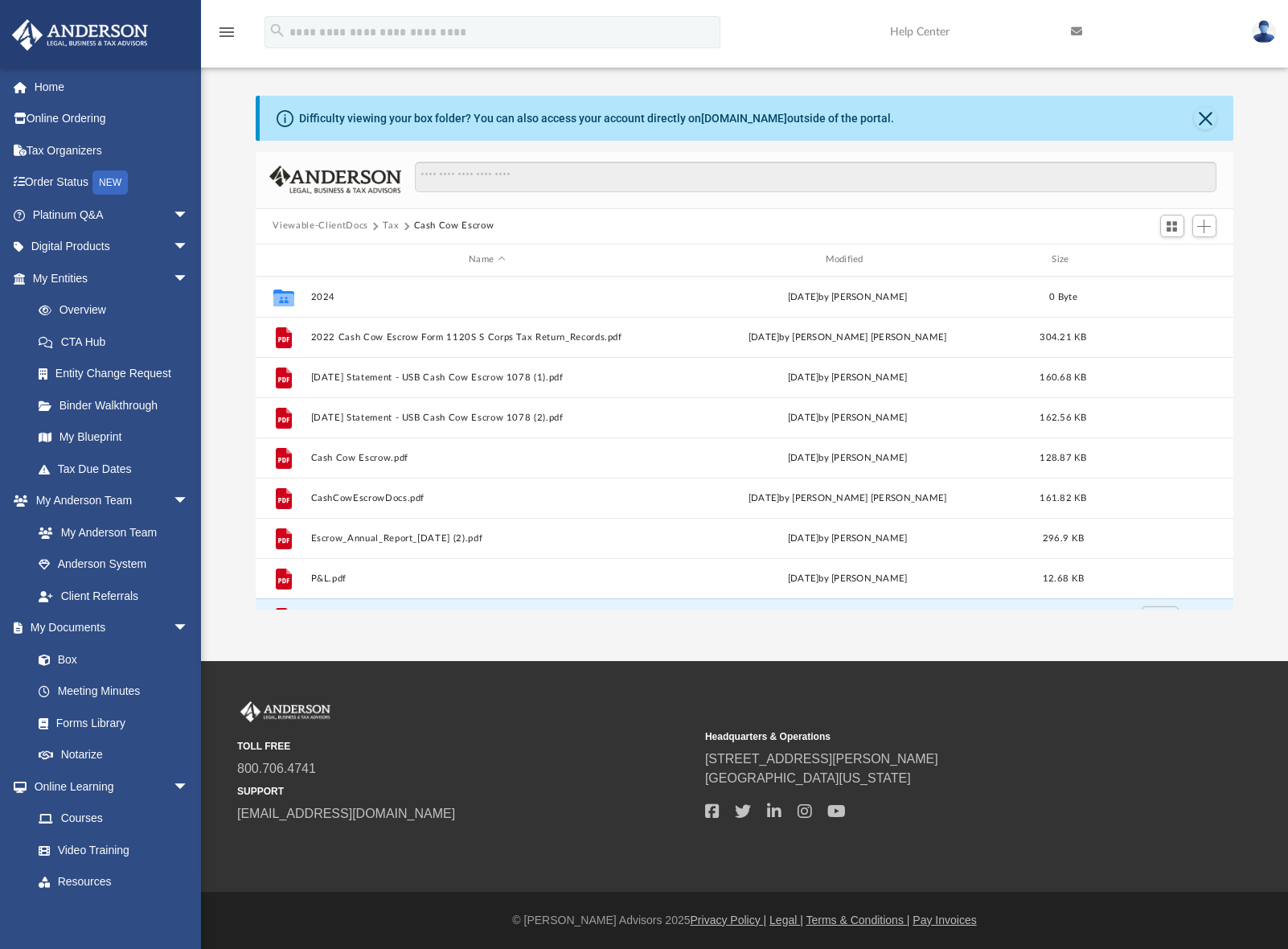
click at [294, 226] on button "Viewable-ClientDocs" at bounding box center [320, 225] width 95 height 15
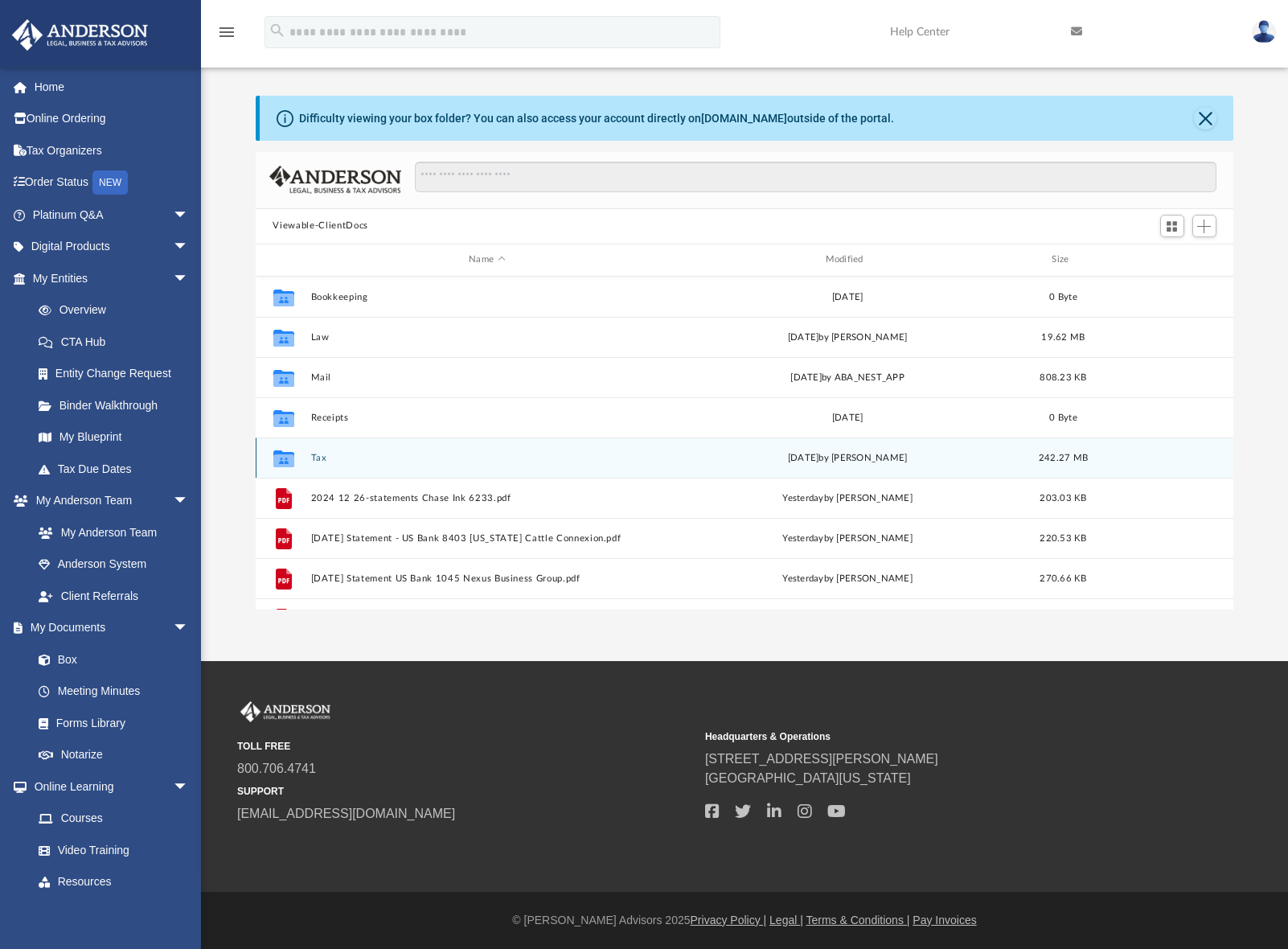
click at [312, 458] on button "Tax" at bounding box center [487, 457] width 353 height 11
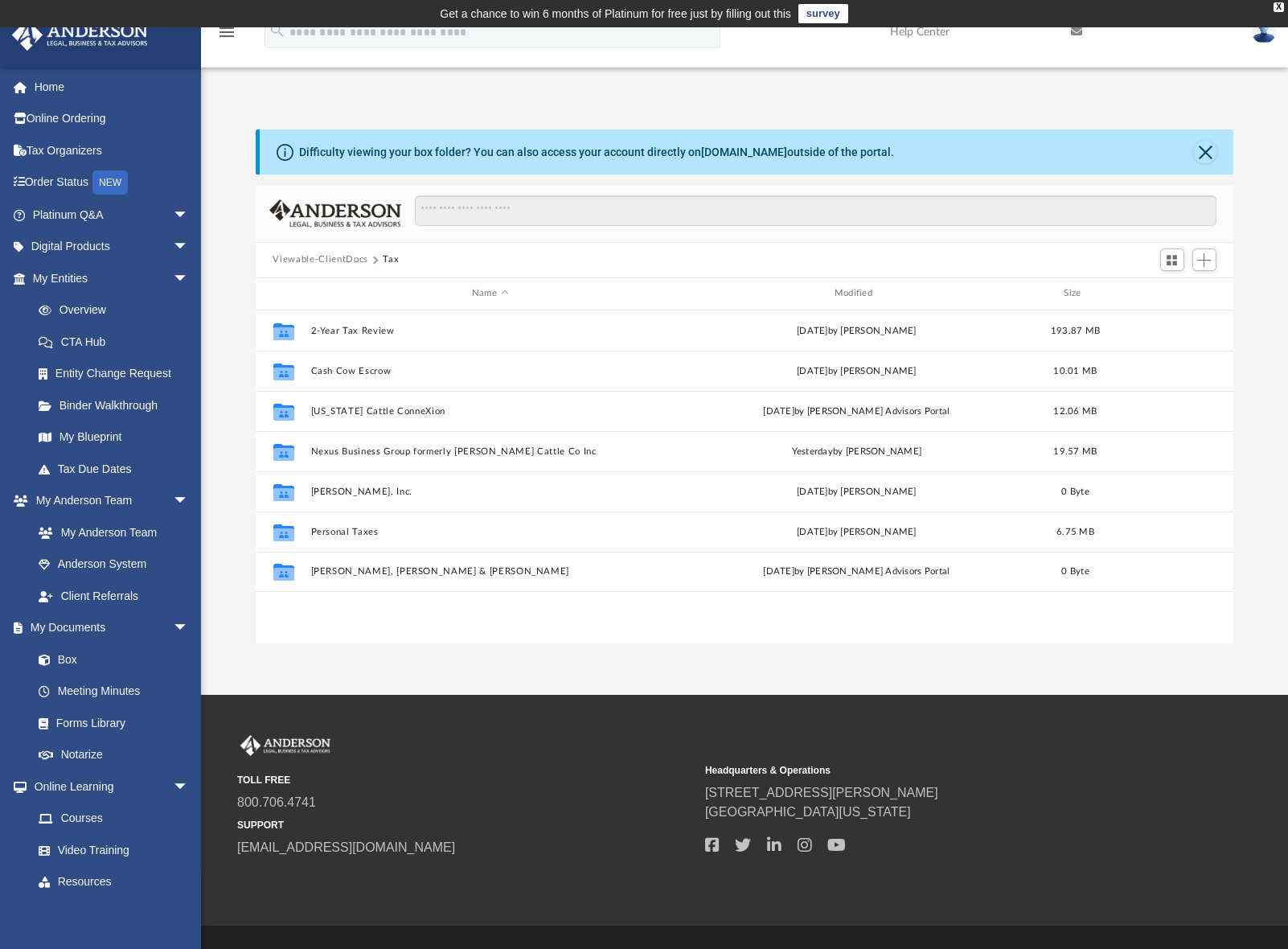
click at [322, 260] on button "Viewable-ClientDocs" at bounding box center [320, 259] width 95 height 15
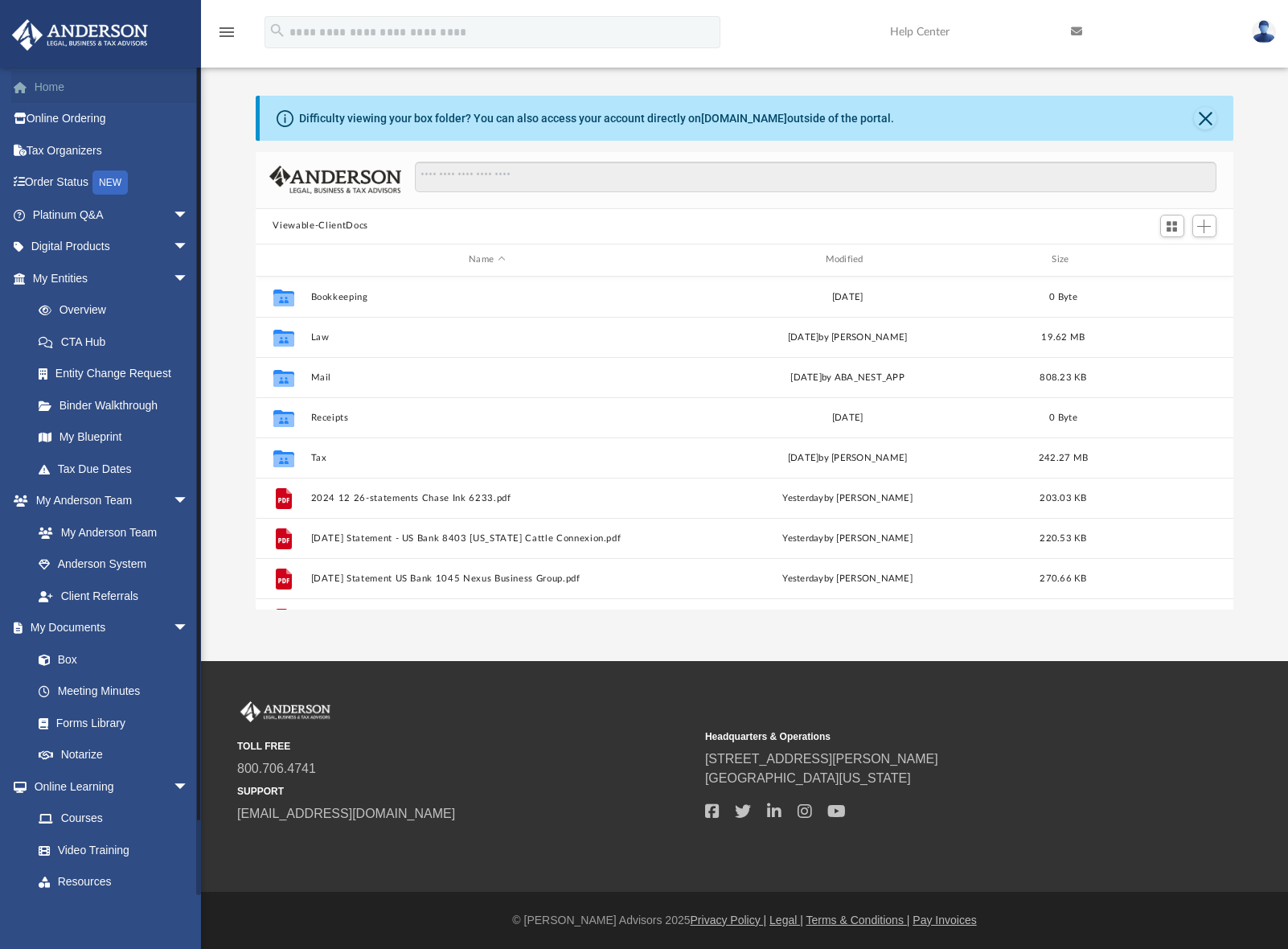
click at [58, 84] on link "Home" at bounding box center [112, 87] width 202 height 32
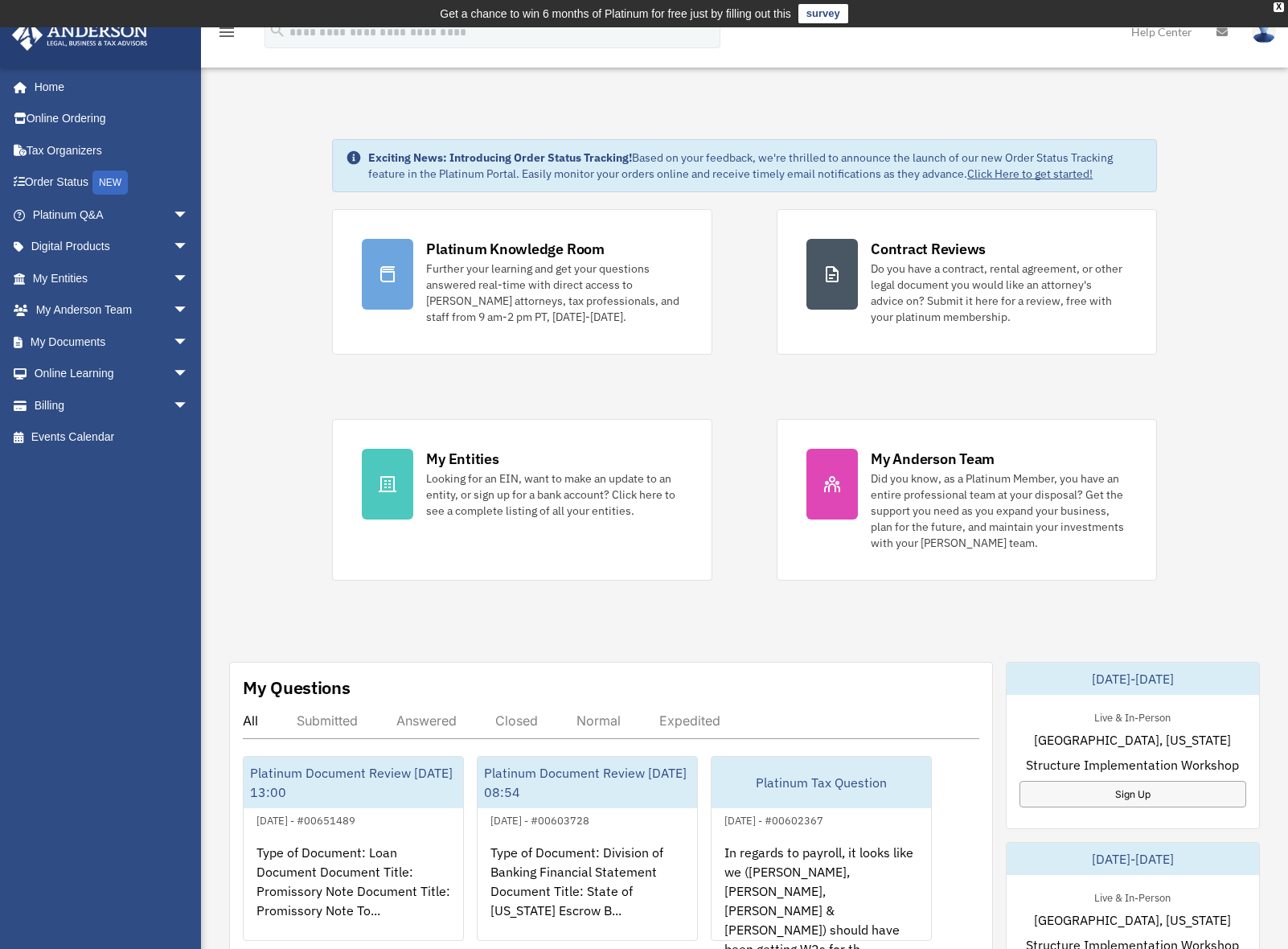
click at [814, 16] on link "survey" at bounding box center [823, 14] width 50 height 20
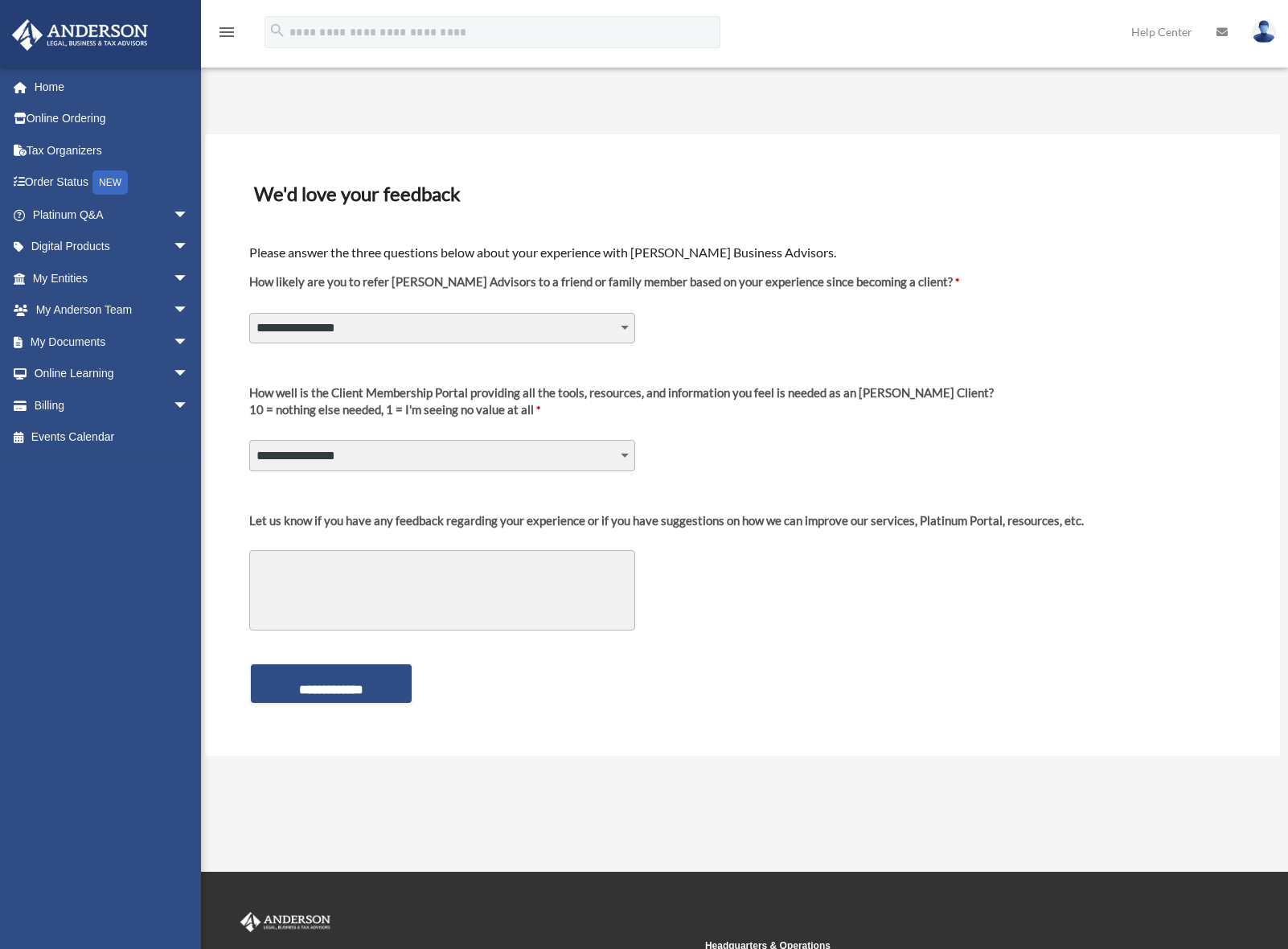
click at [625, 334] on select "**********" at bounding box center [443, 328] width 386 height 30
select select "********"
click at [250, 313] on select "**********" at bounding box center [443, 328] width 386 height 30
click at [614, 462] on select "**********" at bounding box center [443, 455] width 386 height 30
select select "********"
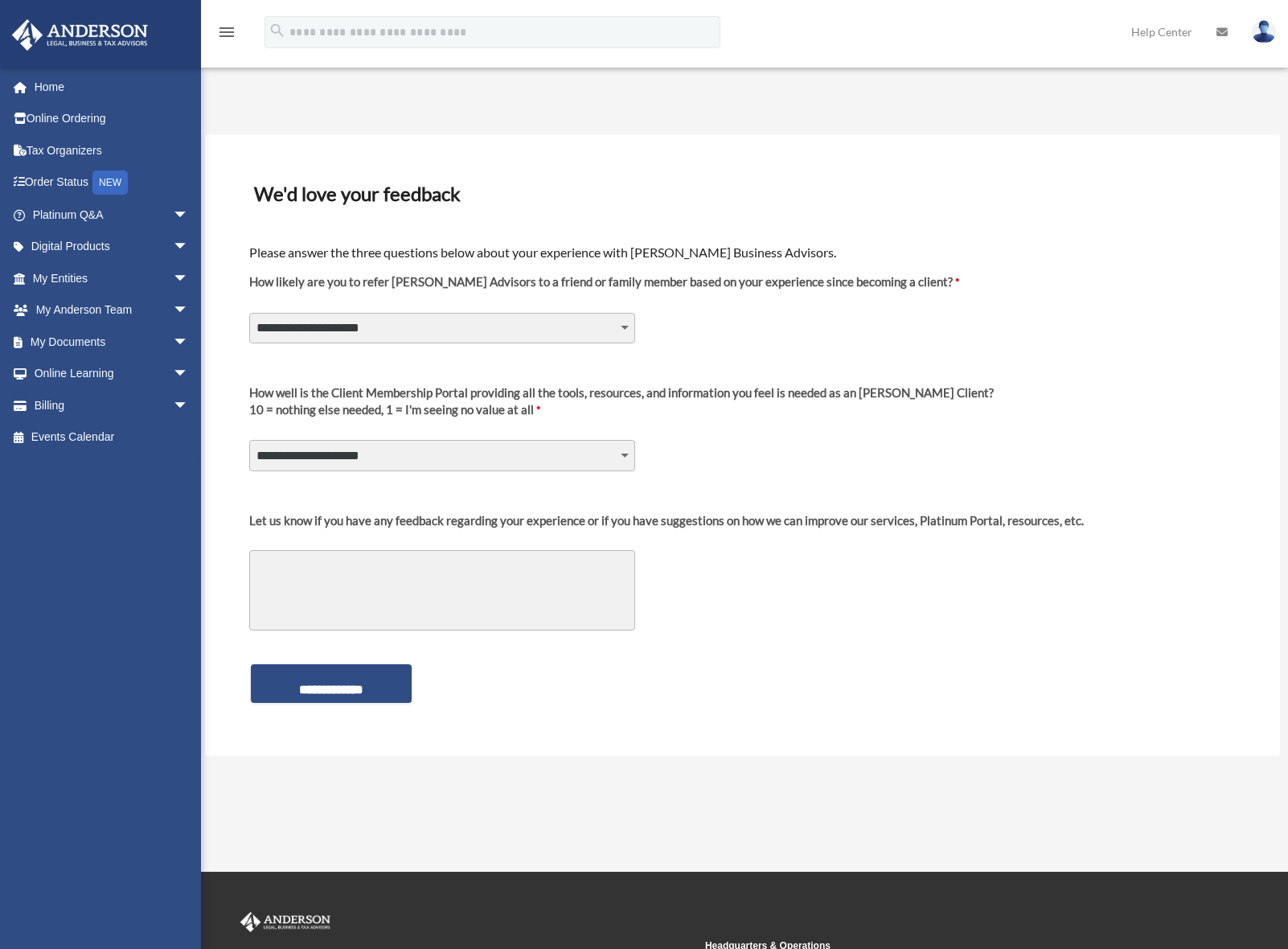
click at [250, 440] on select "**********" at bounding box center [443, 455] width 386 height 30
click at [360, 693] on input "**********" at bounding box center [331, 684] width 161 height 39
click at [350, 566] on textarea "Let us know if you have any feedback regarding your experience or if you have s…" at bounding box center [443, 590] width 386 height 80
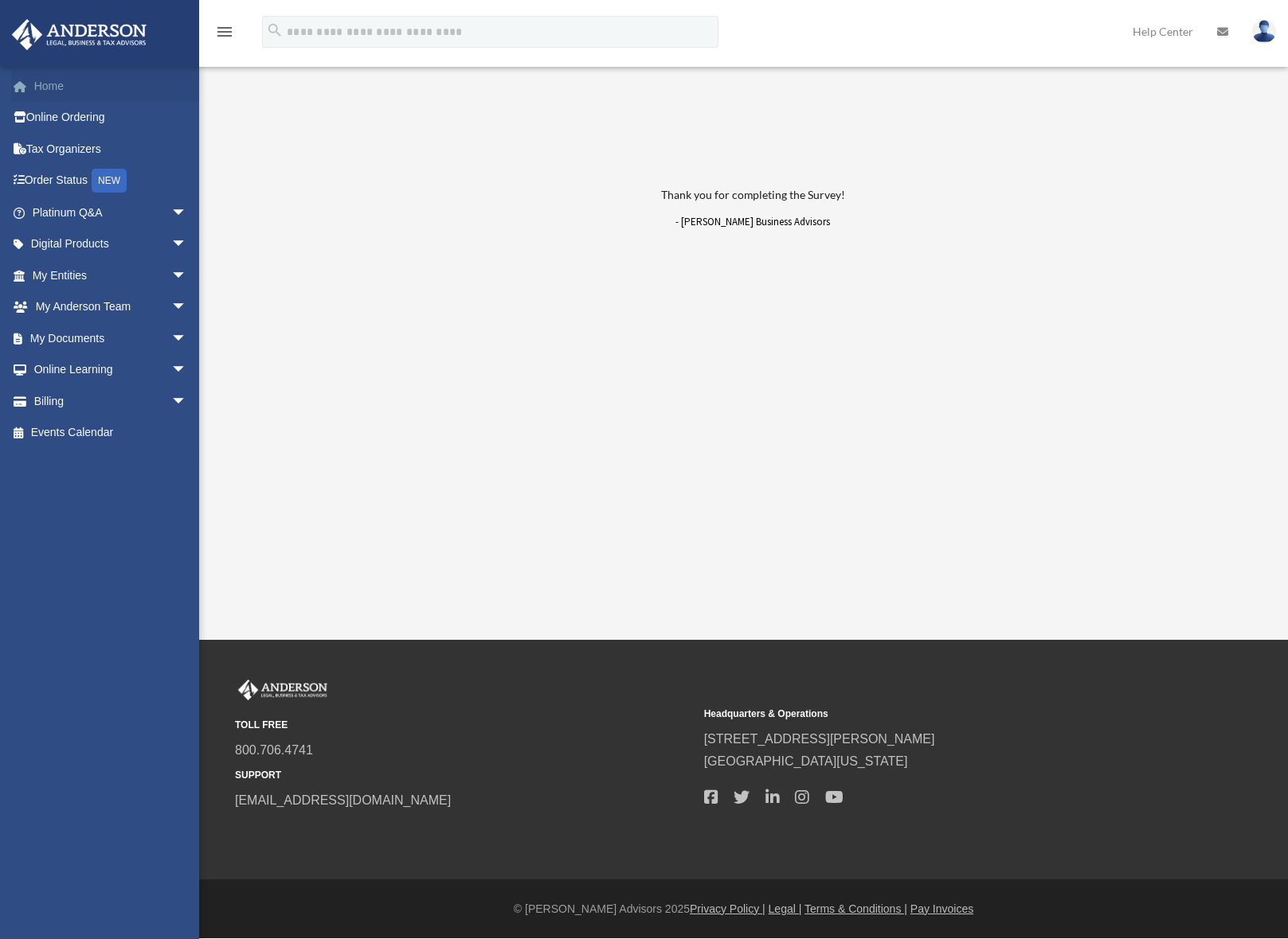
click at [62, 84] on link "Home" at bounding box center [111, 86] width 200 height 32
